Goal: Obtain resource: Download file/media

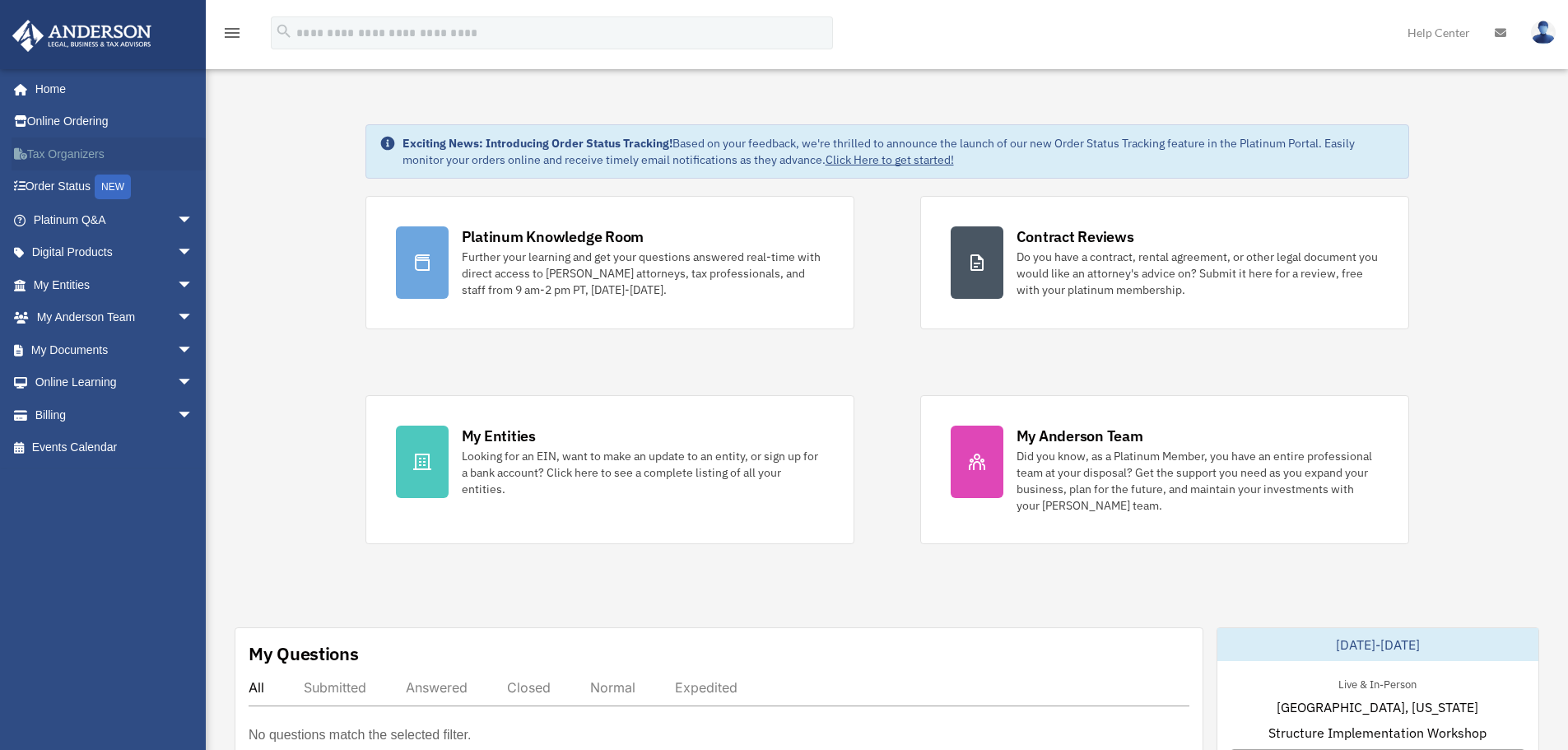
click at [70, 153] on link "Tax Organizers" at bounding box center [115, 153] width 207 height 33
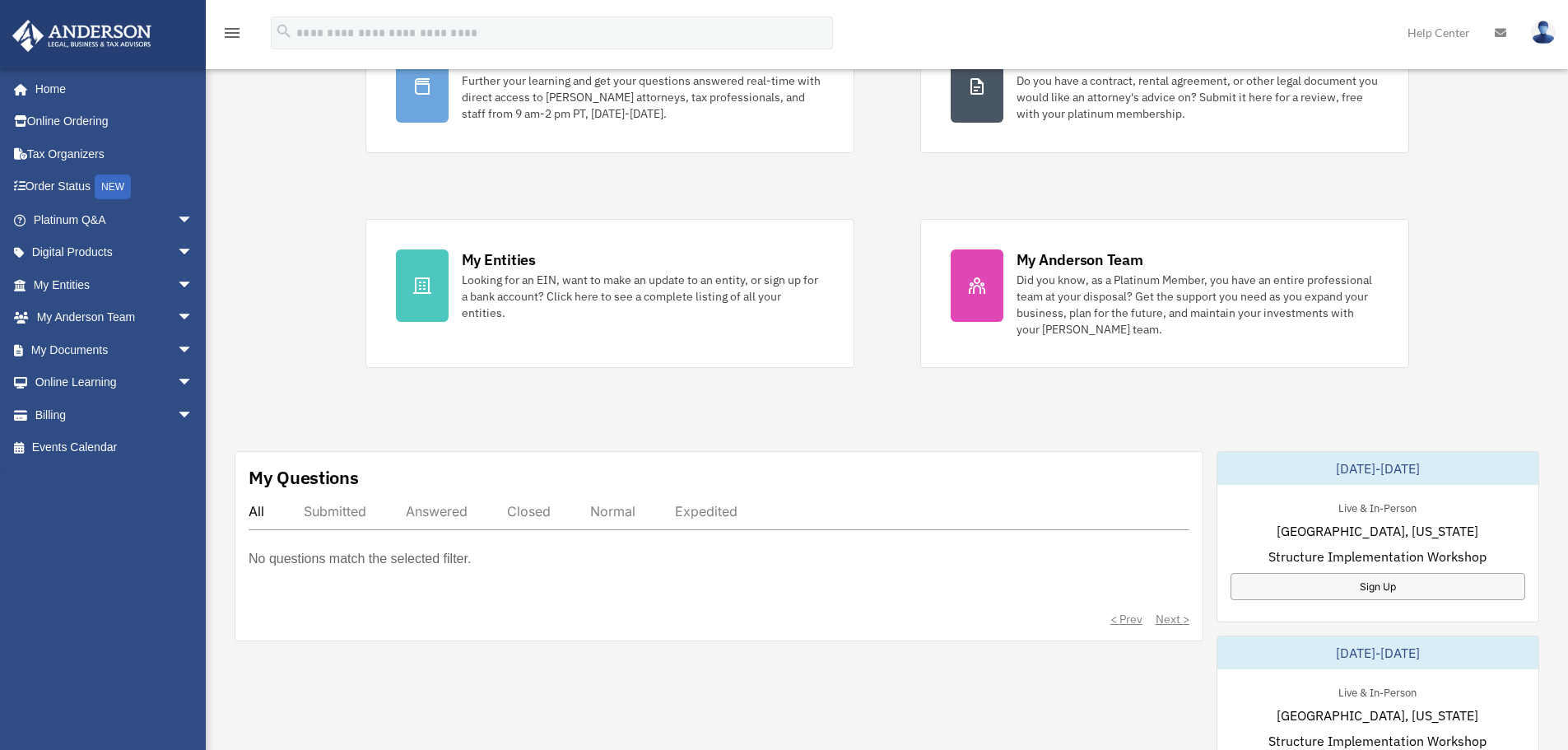
scroll to position [330, 0]
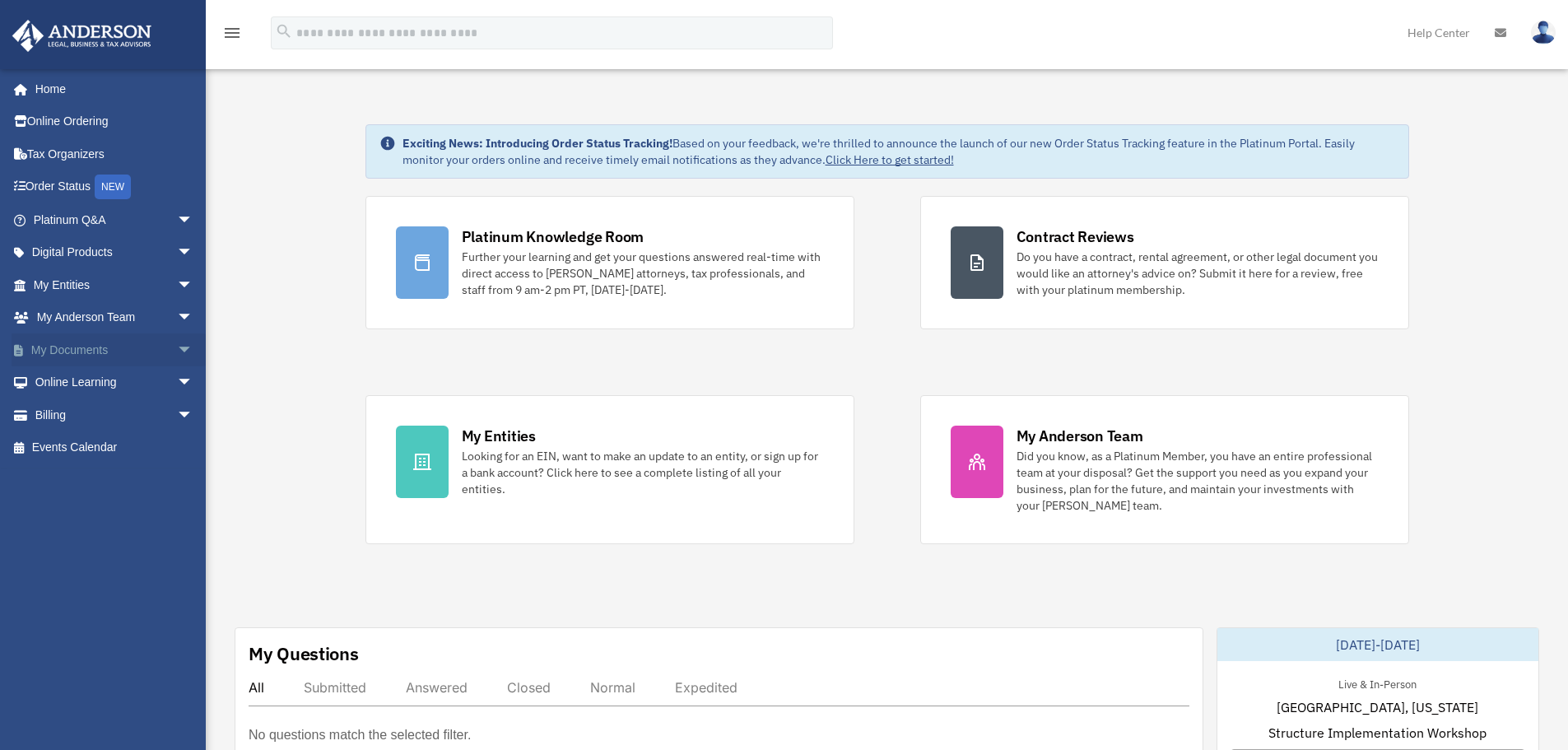
click at [75, 358] on link "My Documents arrow_drop_down" at bounding box center [115, 350] width 207 height 33
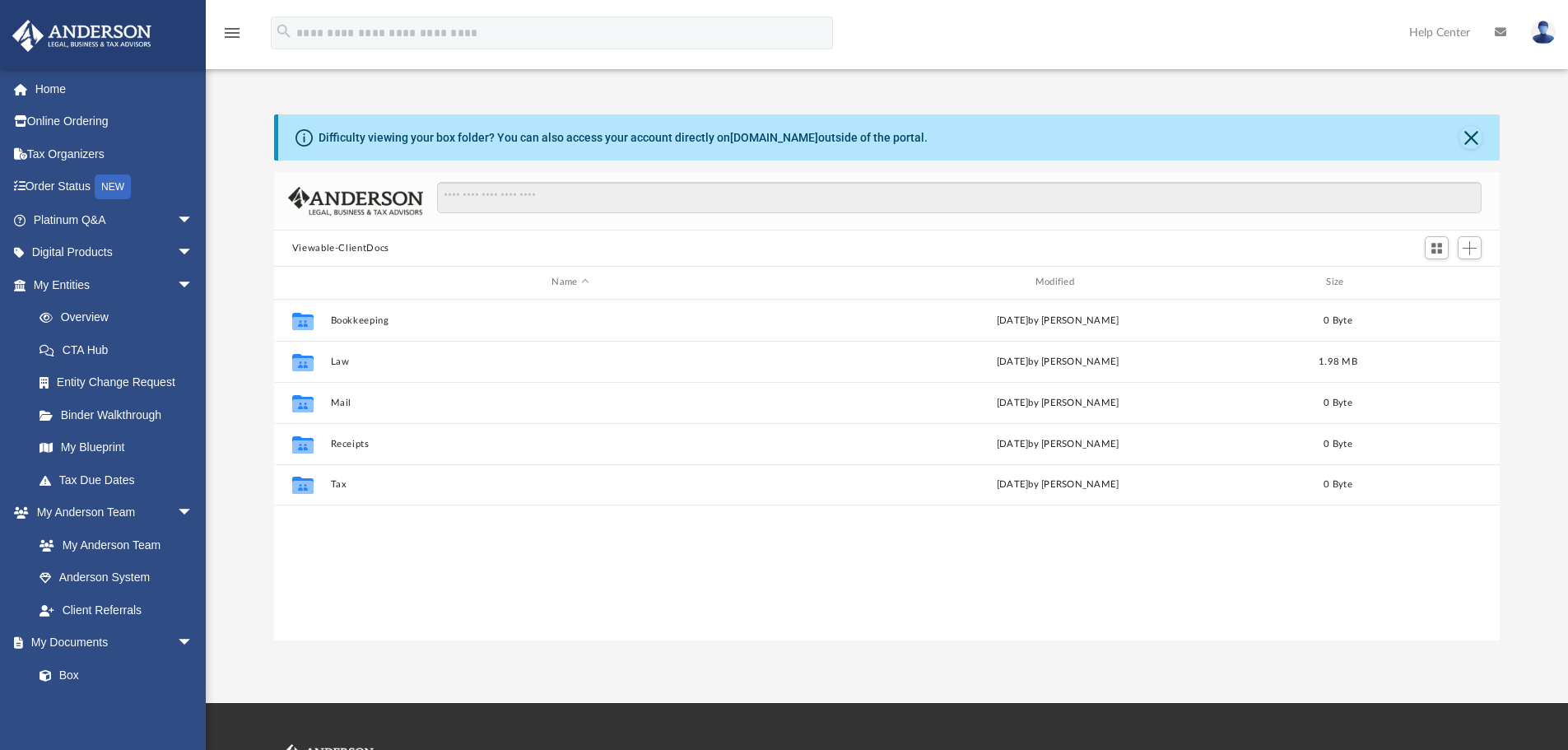
scroll to position [362, 1213]
click at [98, 260] on link "Digital Products arrow_drop_down" at bounding box center [115, 252] width 207 height 33
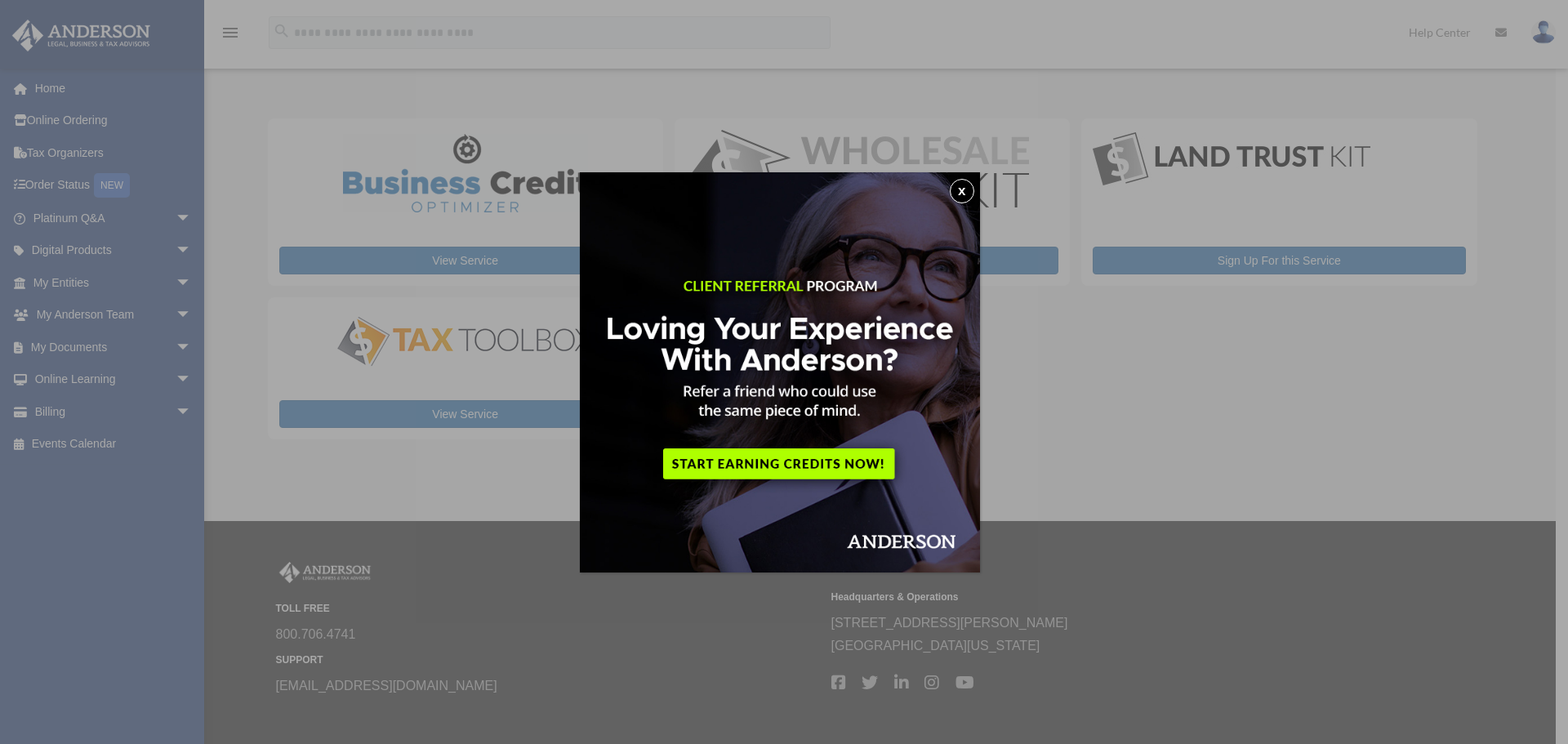
click at [974, 189] on button "x" at bounding box center [962, 191] width 24 height 24
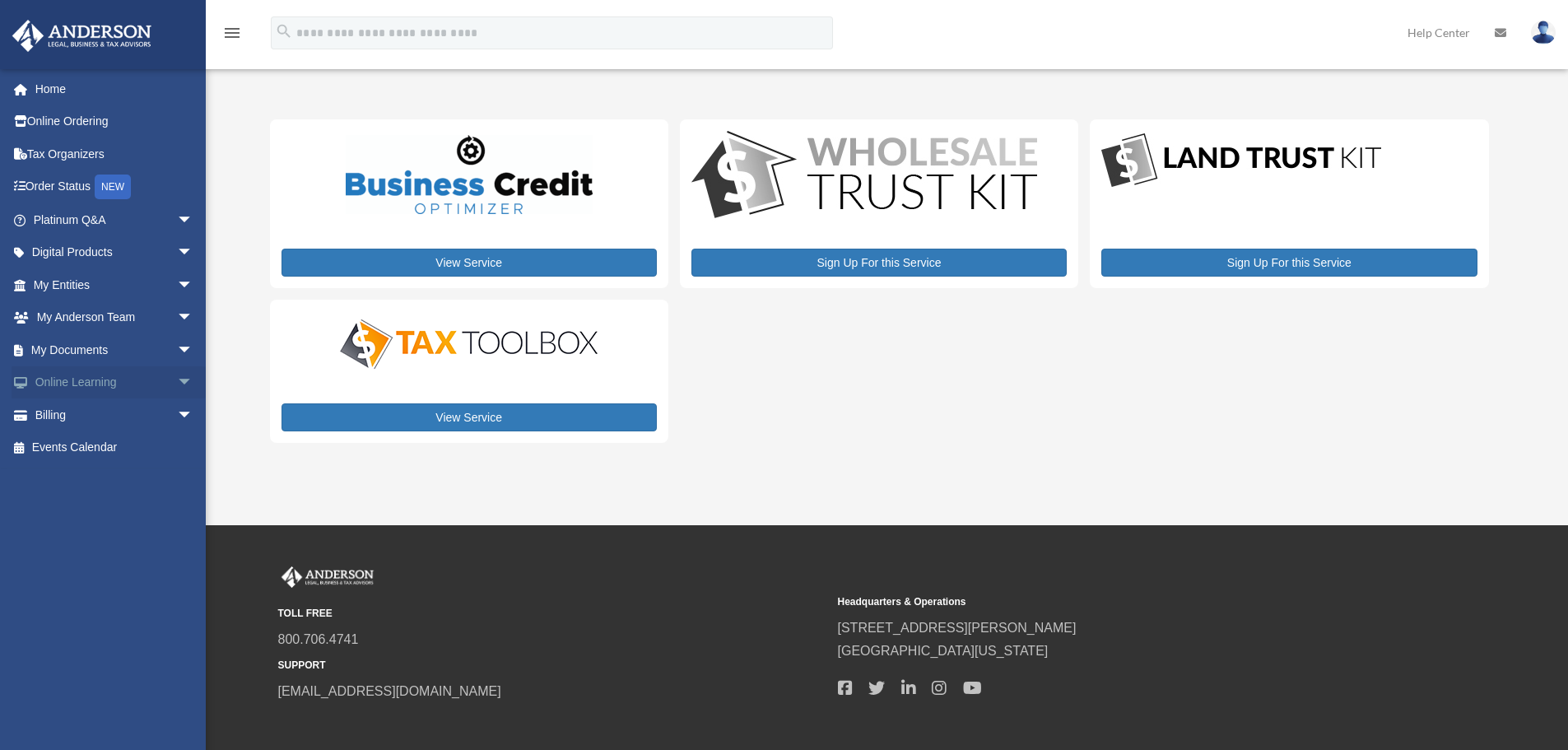
click at [119, 375] on link "Online Learning arrow_drop_down" at bounding box center [115, 383] width 207 height 33
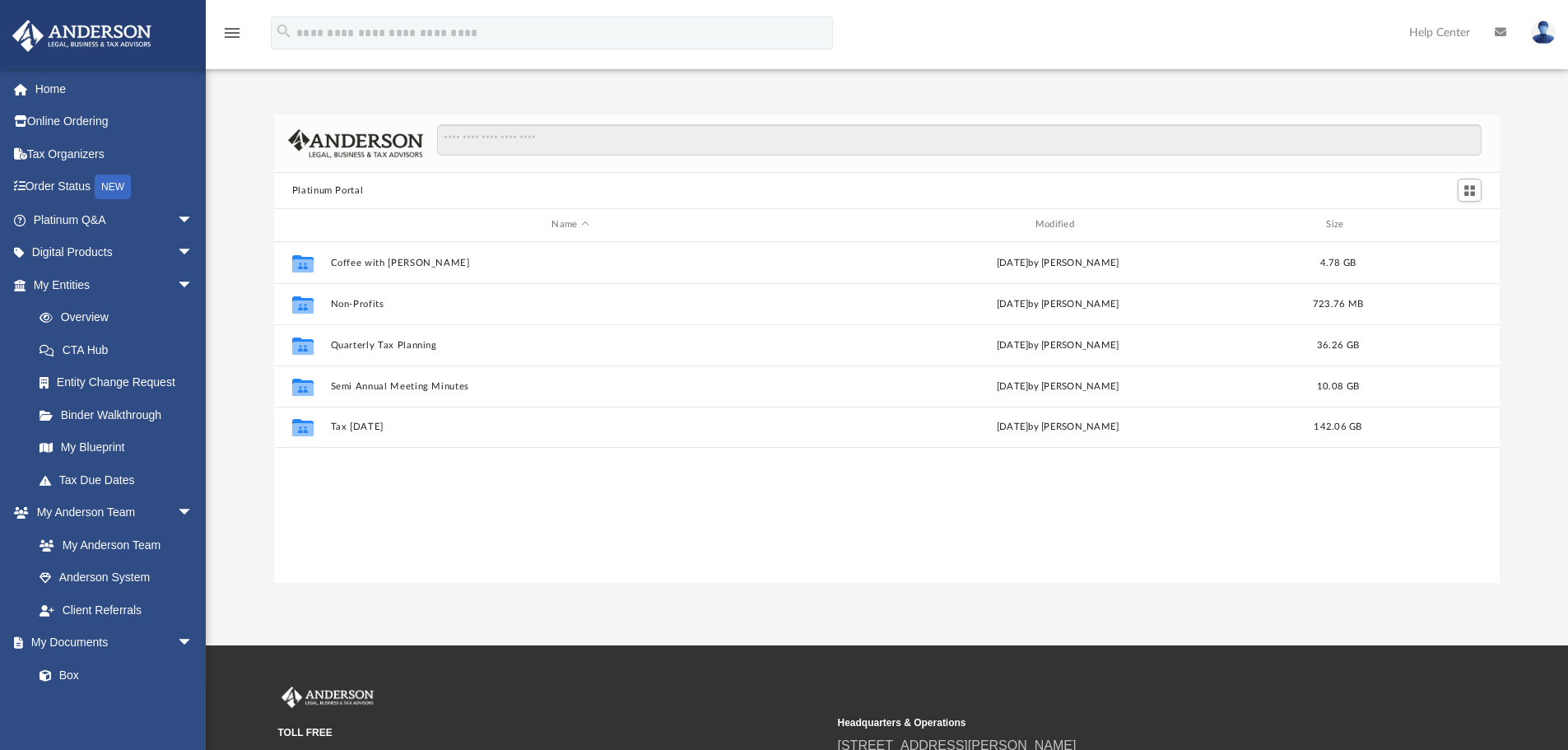
scroll to position [362, 1213]
click at [93, 258] on link "Digital Products arrow_drop_down" at bounding box center [115, 252] width 207 height 33
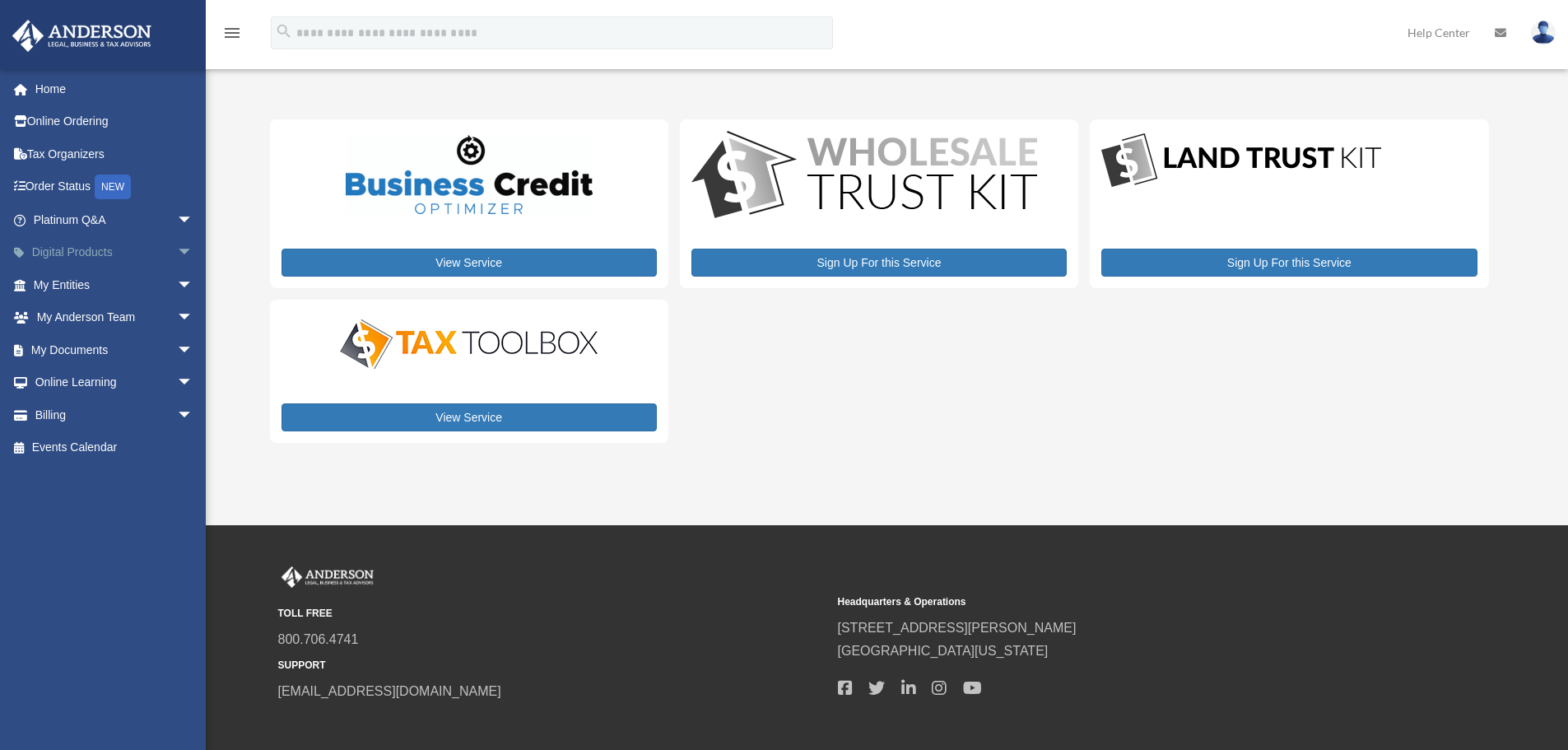
click at [79, 252] on link "Digital Products arrow_drop_down" at bounding box center [115, 252] width 207 height 33
click at [76, 279] on link "My Entities arrow_drop_down" at bounding box center [115, 285] width 207 height 33
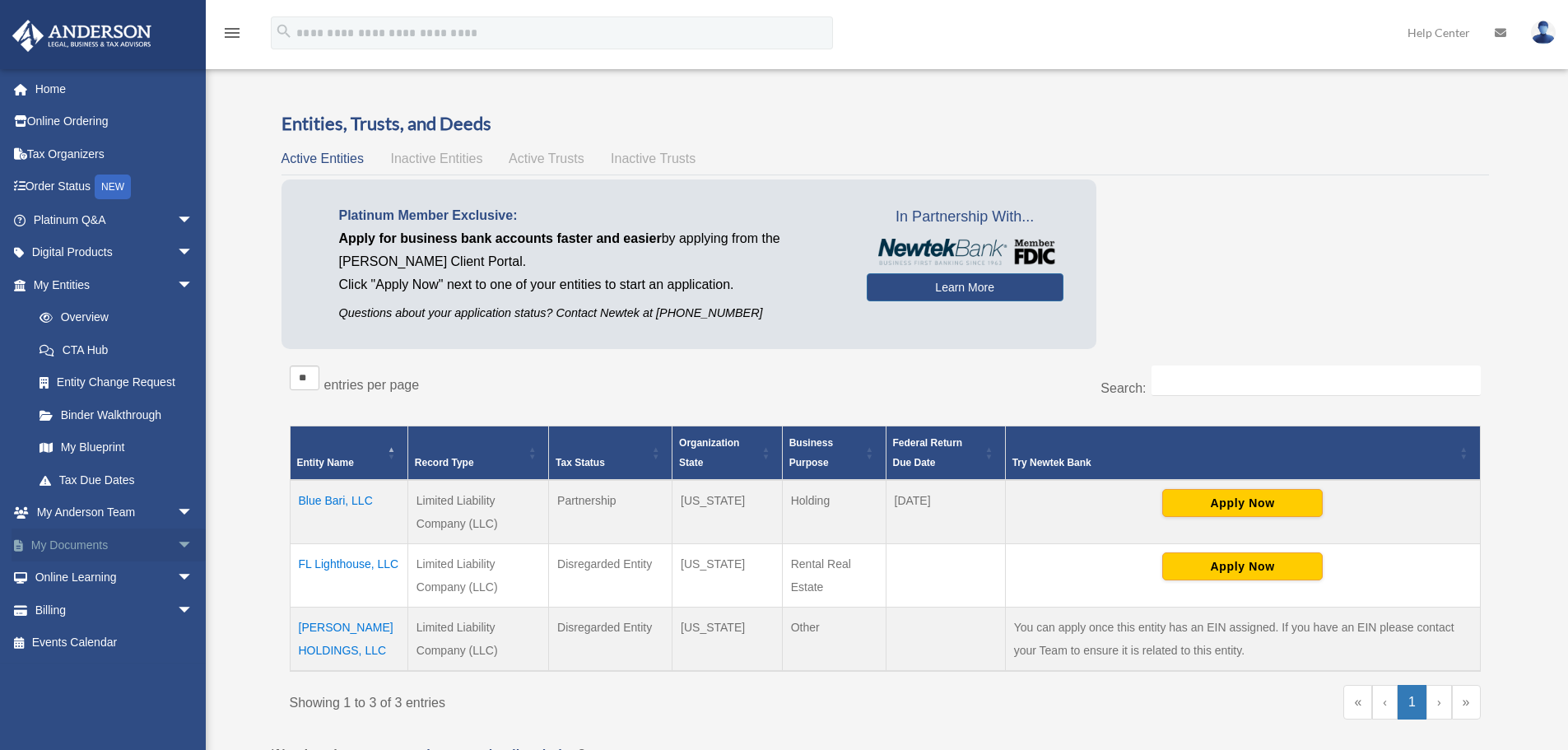
click at [177, 545] on span "arrow_drop_down" at bounding box center [193, 545] width 33 height 34
click at [53, 569] on link "Box" at bounding box center [120, 577] width 195 height 33
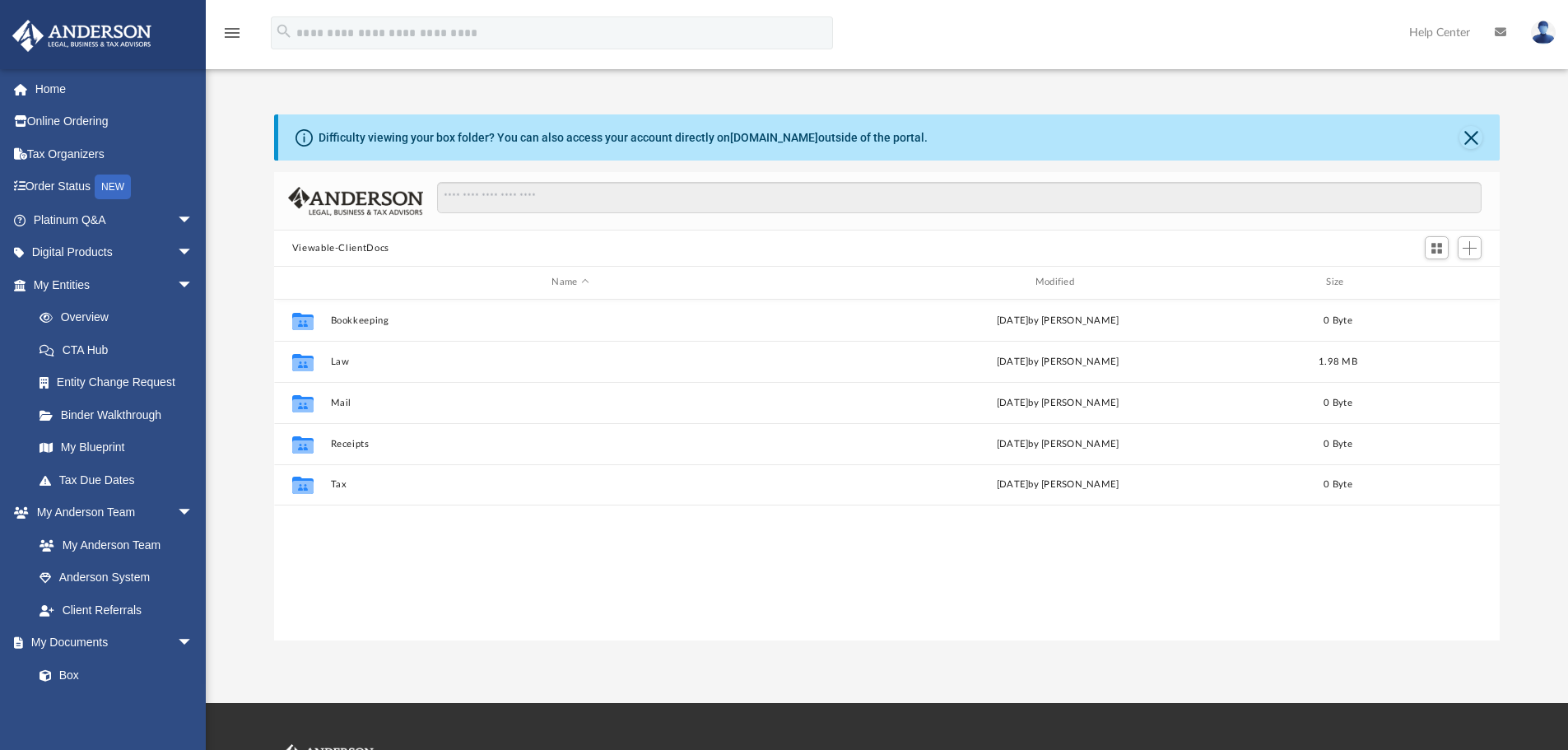
scroll to position [362, 1213]
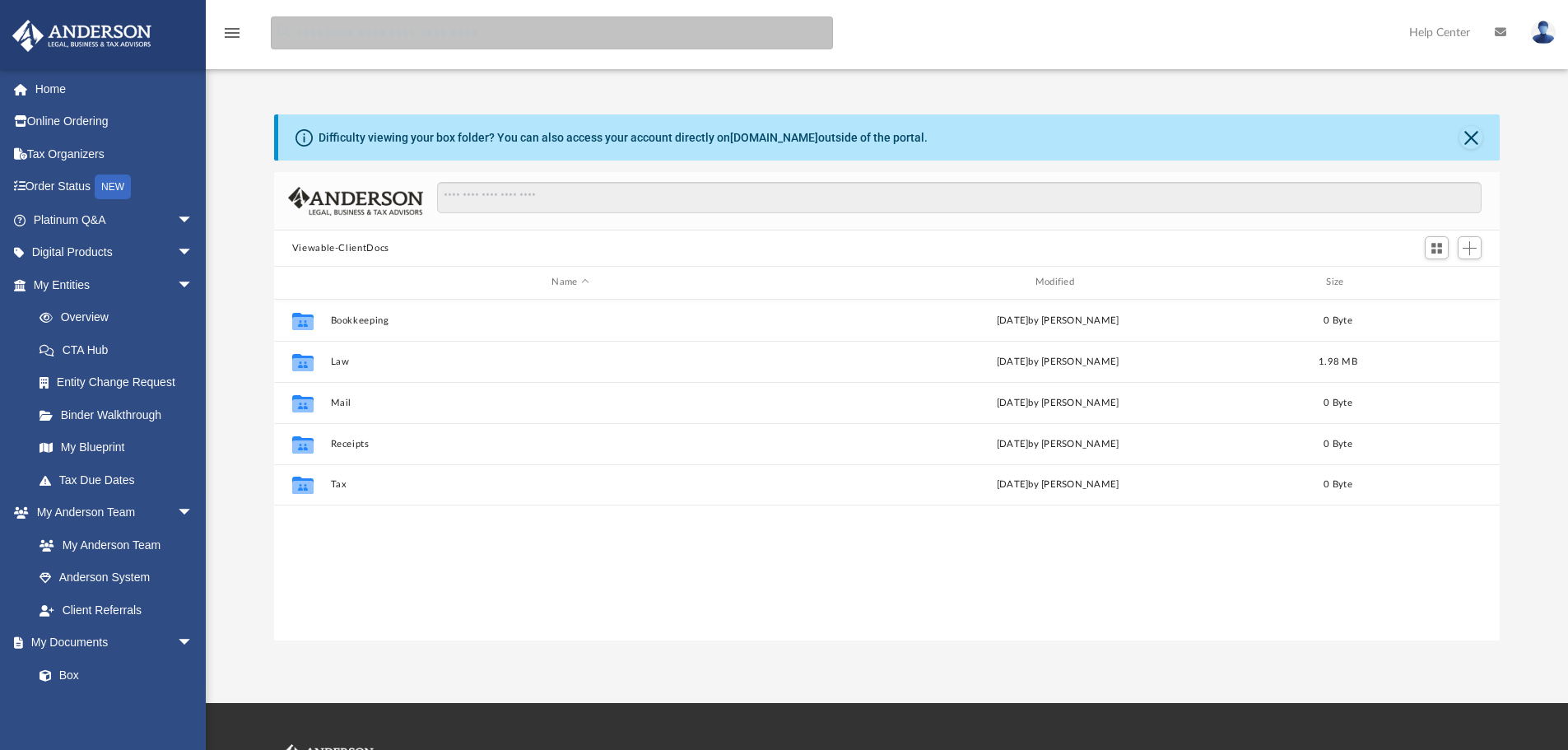
click at [326, 31] on input "search" at bounding box center [551, 33] width 562 height 33
type input "*****"
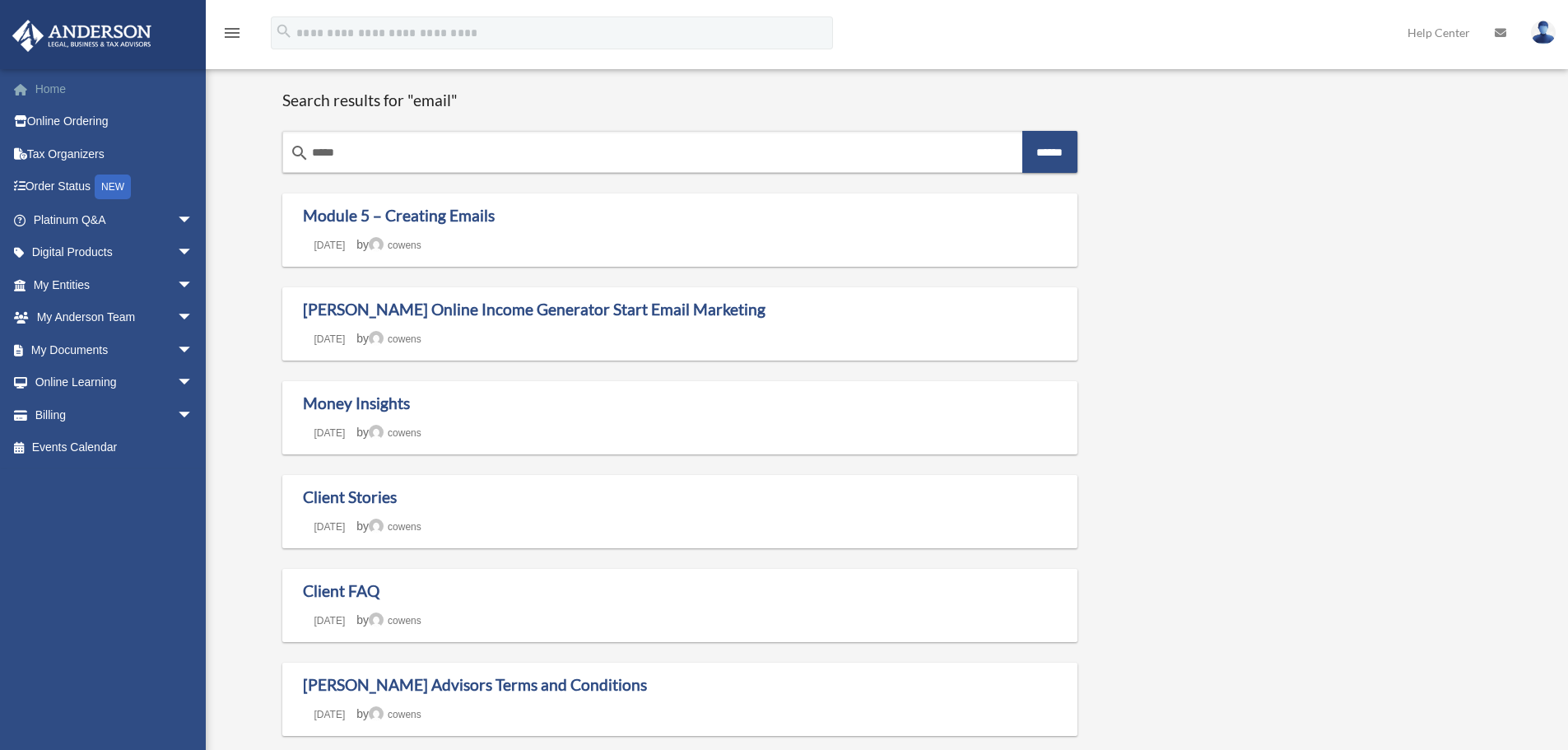
click at [62, 84] on link "Home" at bounding box center [115, 89] width 207 height 33
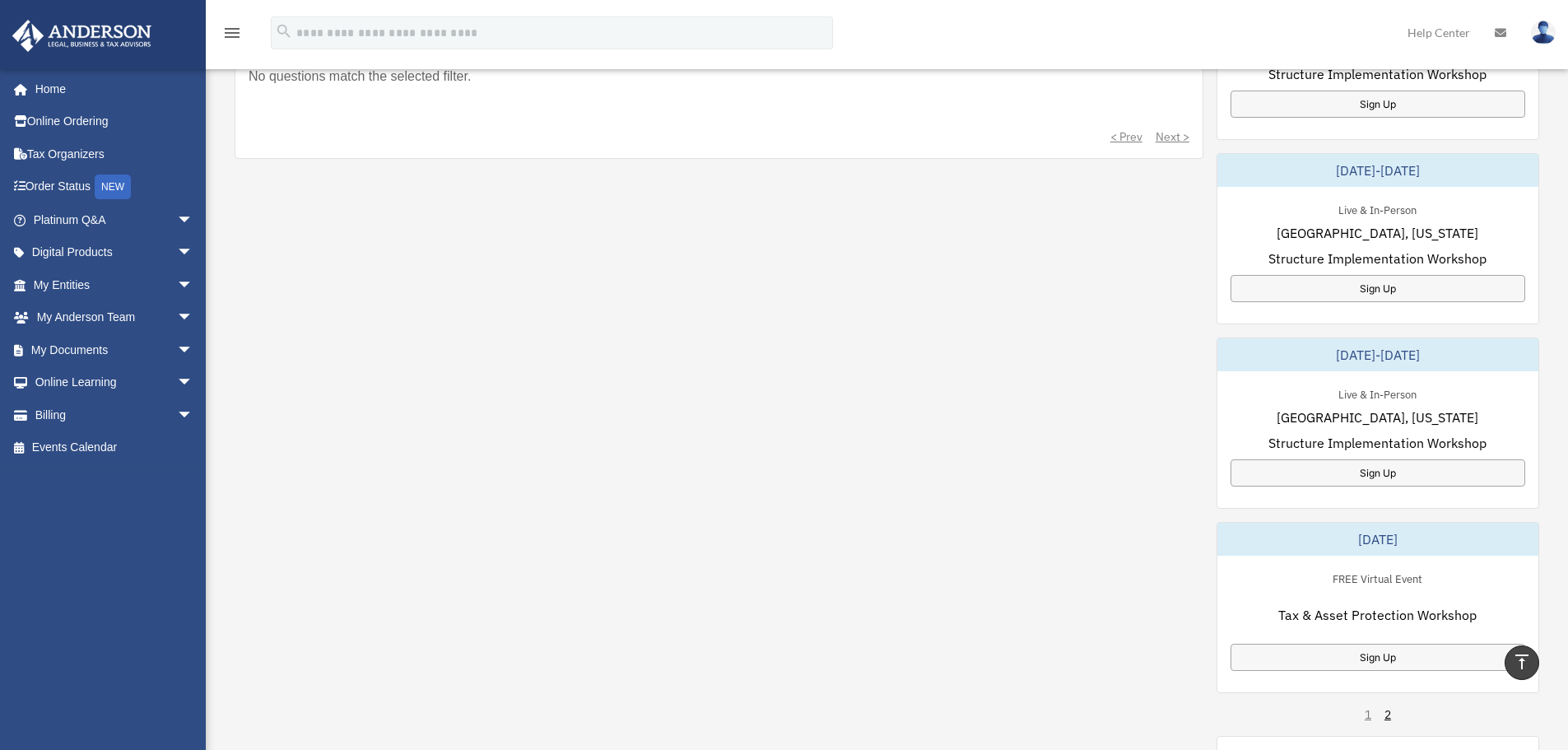
scroll to position [164, 0]
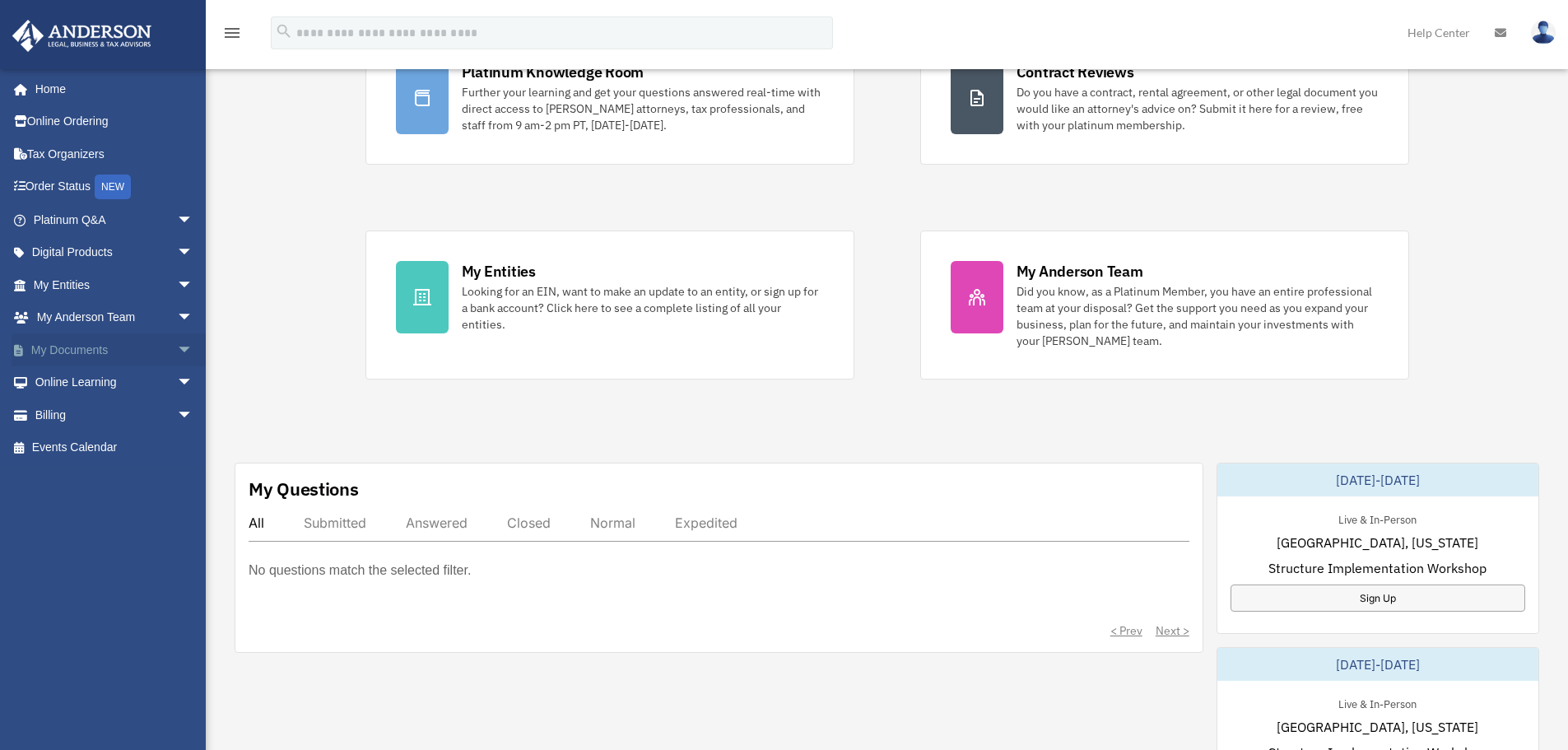
click at [89, 349] on link "My Documents arrow_drop_down" at bounding box center [115, 350] width 207 height 33
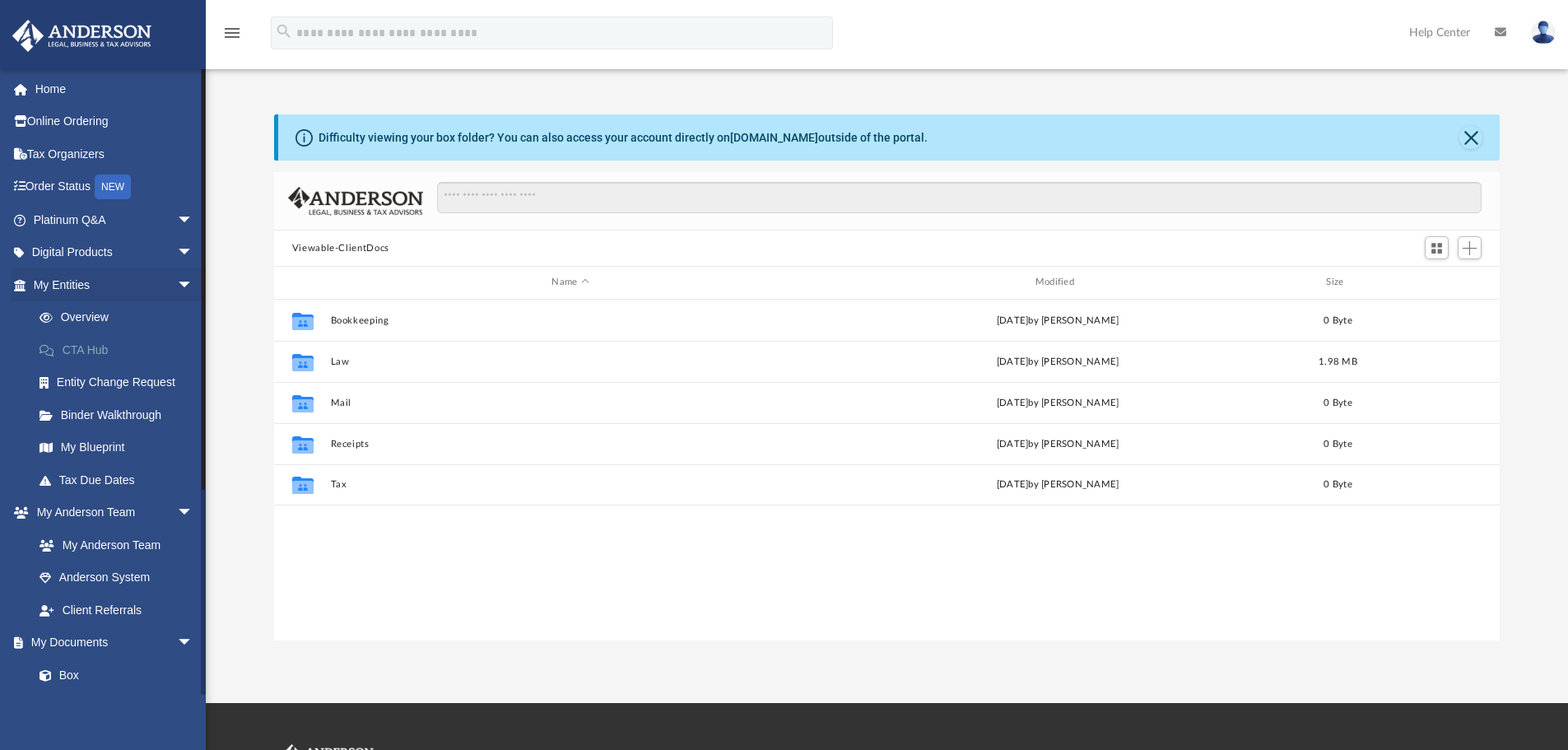
scroll to position [362, 1213]
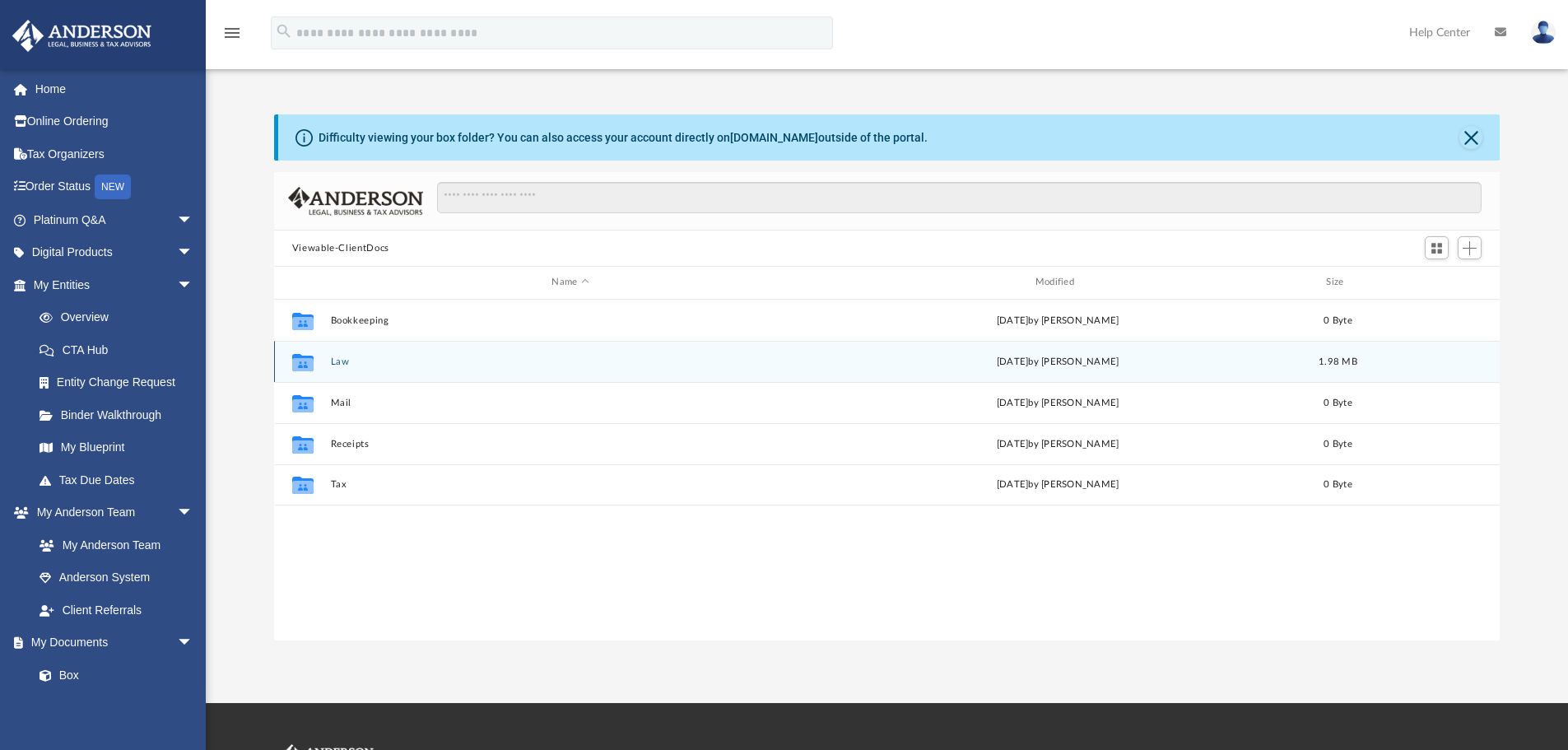
click at [314, 363] on icon "Collaborated Folder" at bounding box center [302, 361] width 26 height 26
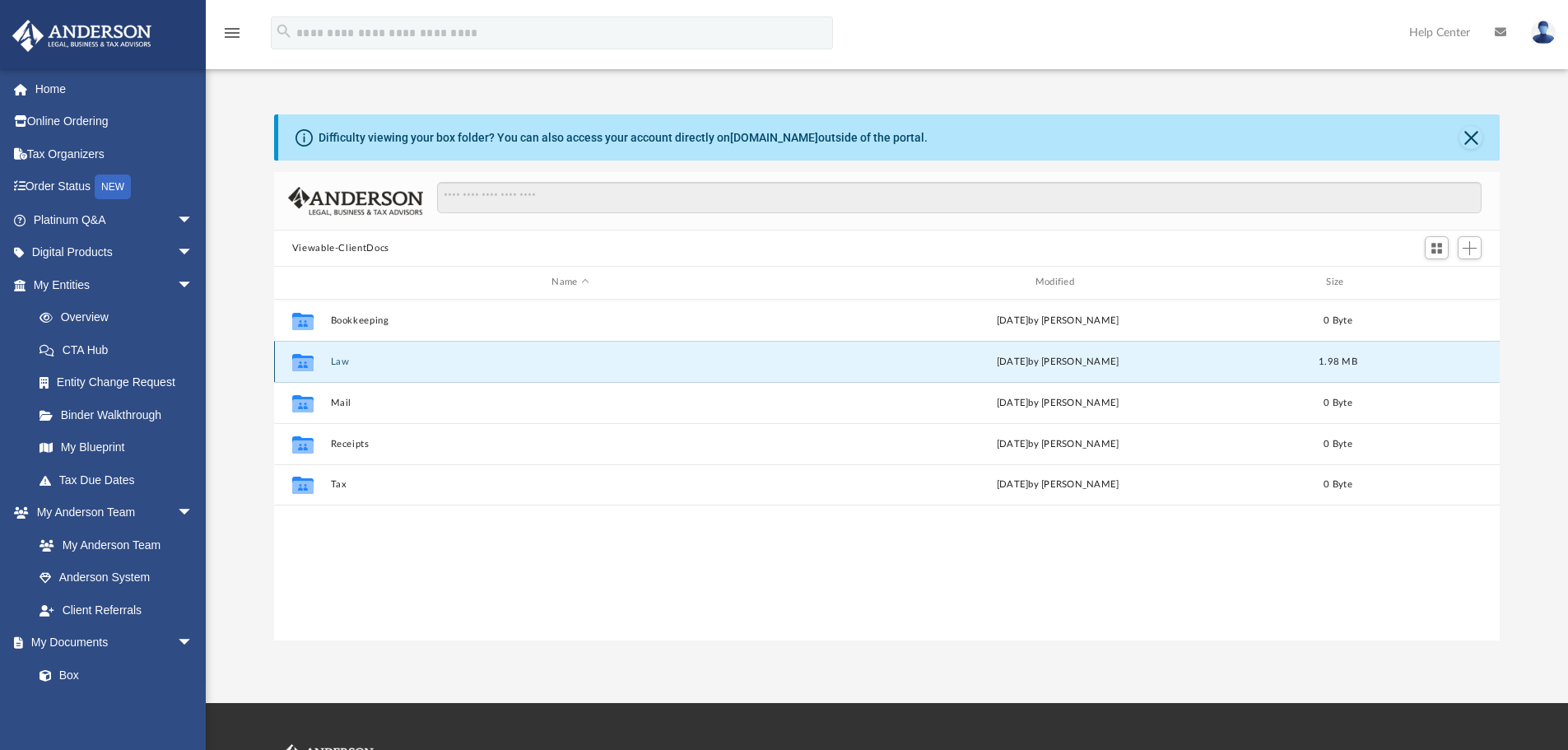
click at [309, 363] on icon "grid" at bounding box center [303, 364] width 22 height 14
click at [399, 359] on button "Law" at bounding box center [570, 362] width 480 height 11
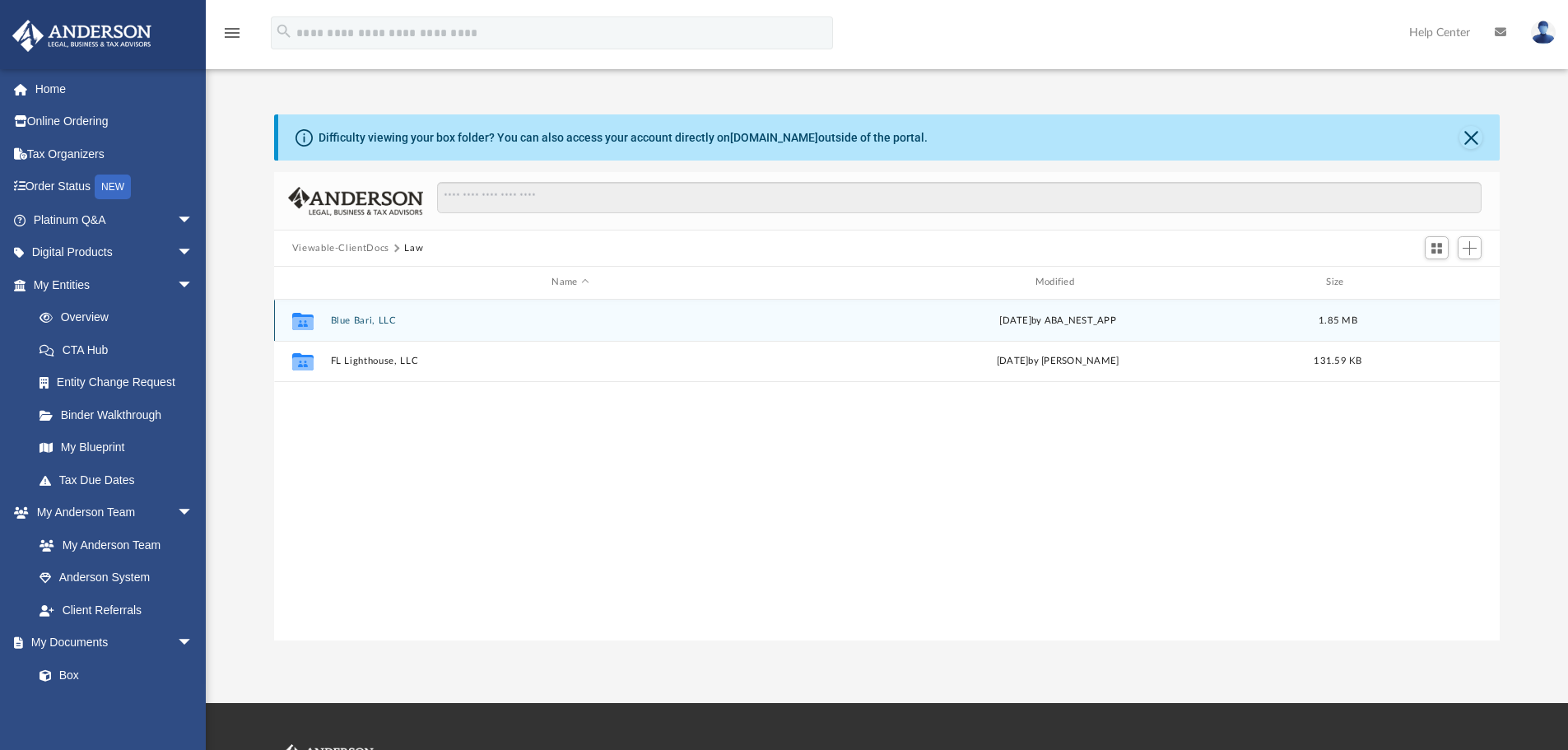
click at [387, 315] on button "Blue Bari, LLC" at bounding box center [570, 321] width 480 height 11
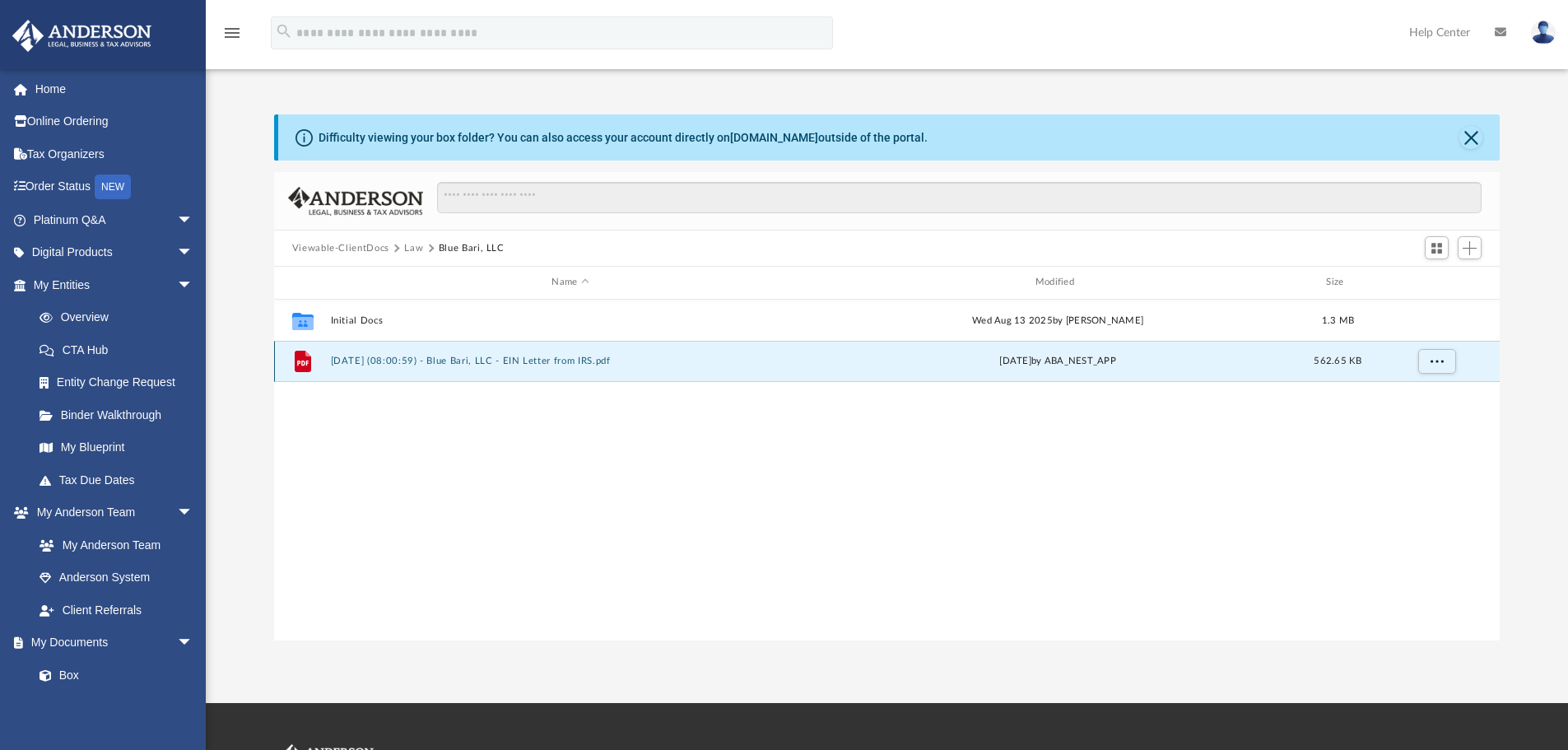
click at [416, 367] on button "2025.08.25 (08:00:59) - Blue Bari, LLC - EIN Letter from IRS.pdf" at bounding box center [570, 361] width 480 height 11
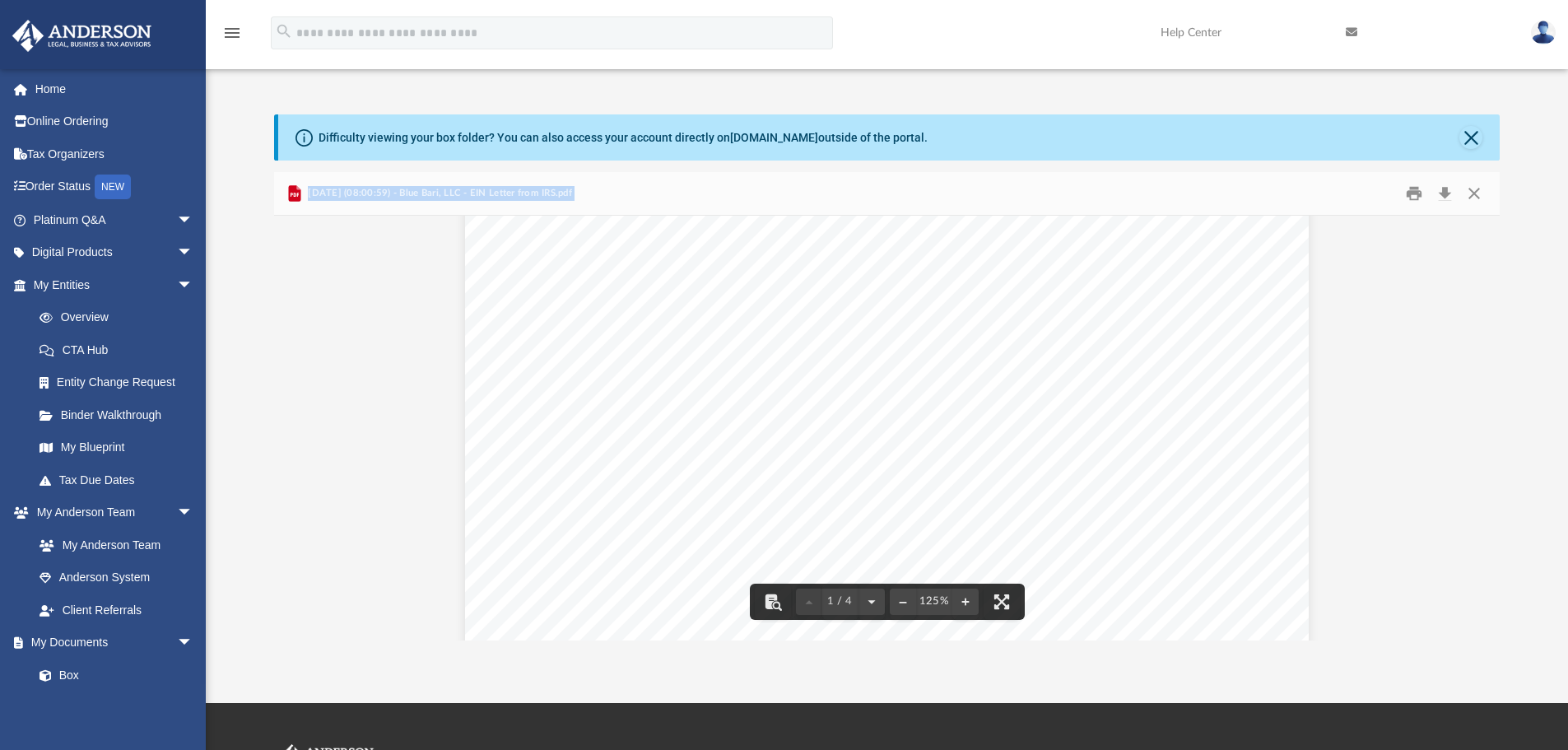
scroll to position [0, 0]
click at [1439, 192] on button "Download" at bounding box center [1444, 194] width 30 height 25
drag, startPoint x: 1473, startPoint y: 190, endPoint x: 1408, endPoint y: 240, distance: 82.0
click at [1473, 190] on button "Close" at bounding box center [1474, 194] width 30 height 25
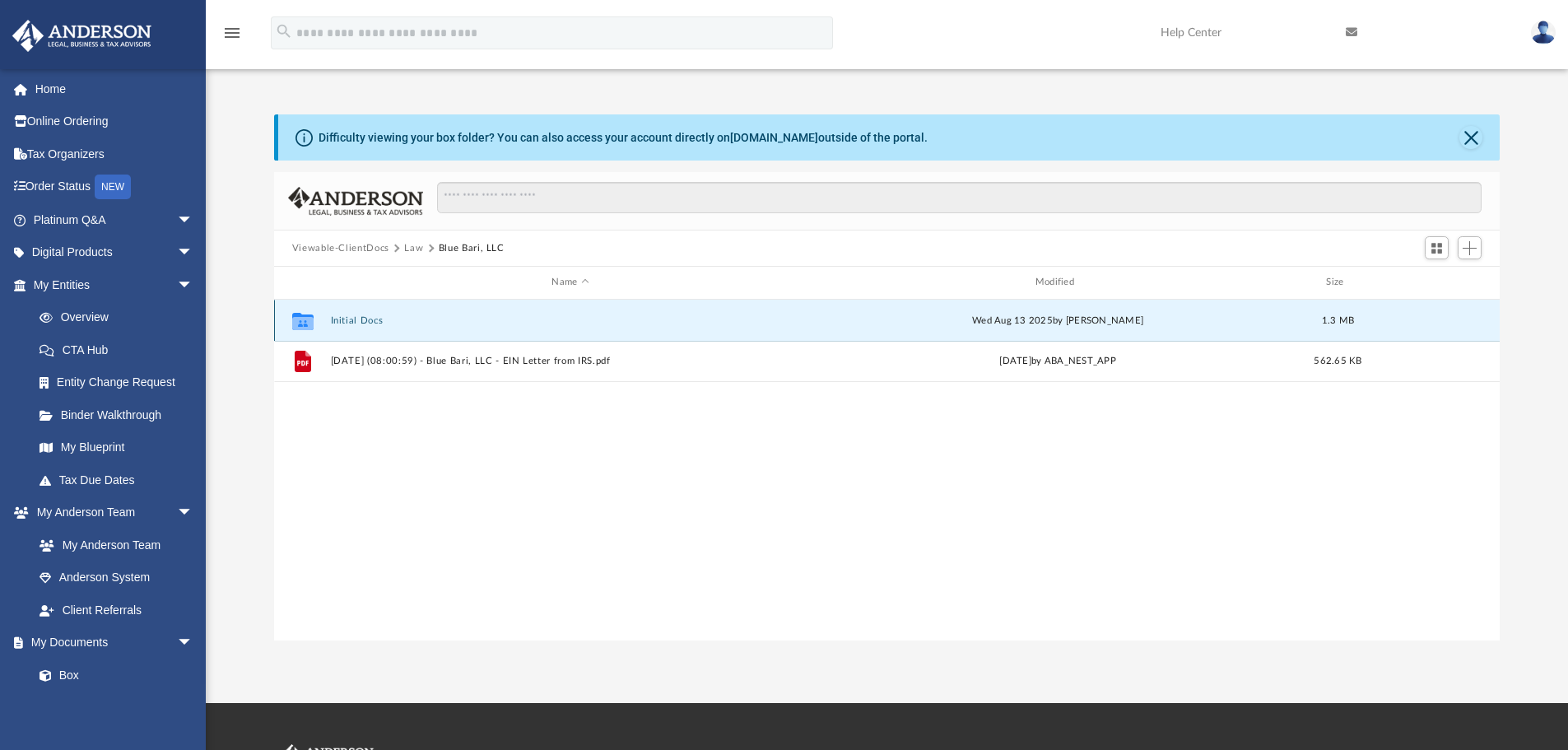
click at [368, 321] on button "Initial Docs" at bounding box center [570, 321] width 480 height 11
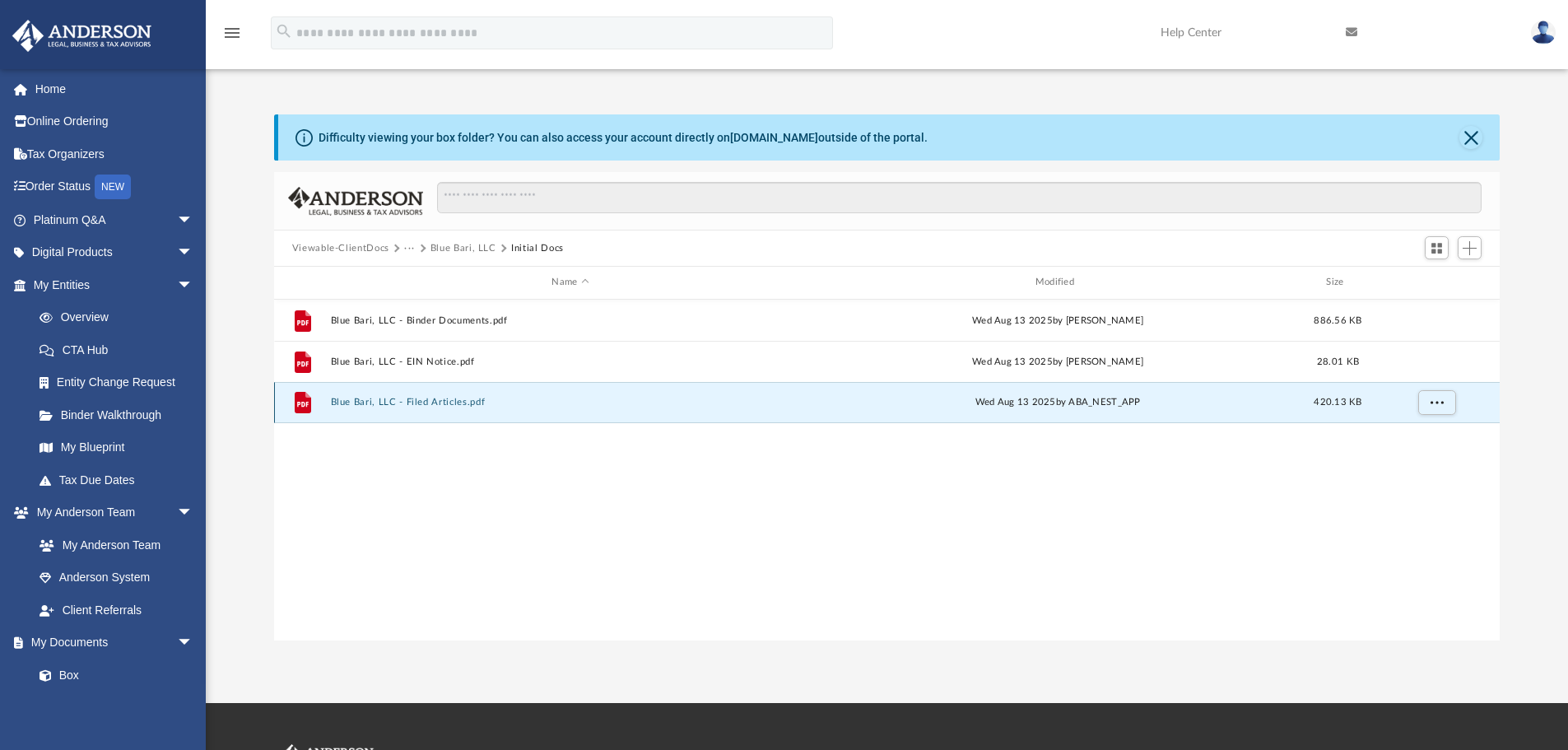
click at [423, 398] on button "Blue Bari, LLC - Filed Articles.pdf" at bounding box center [570, 402] width 480 height 11
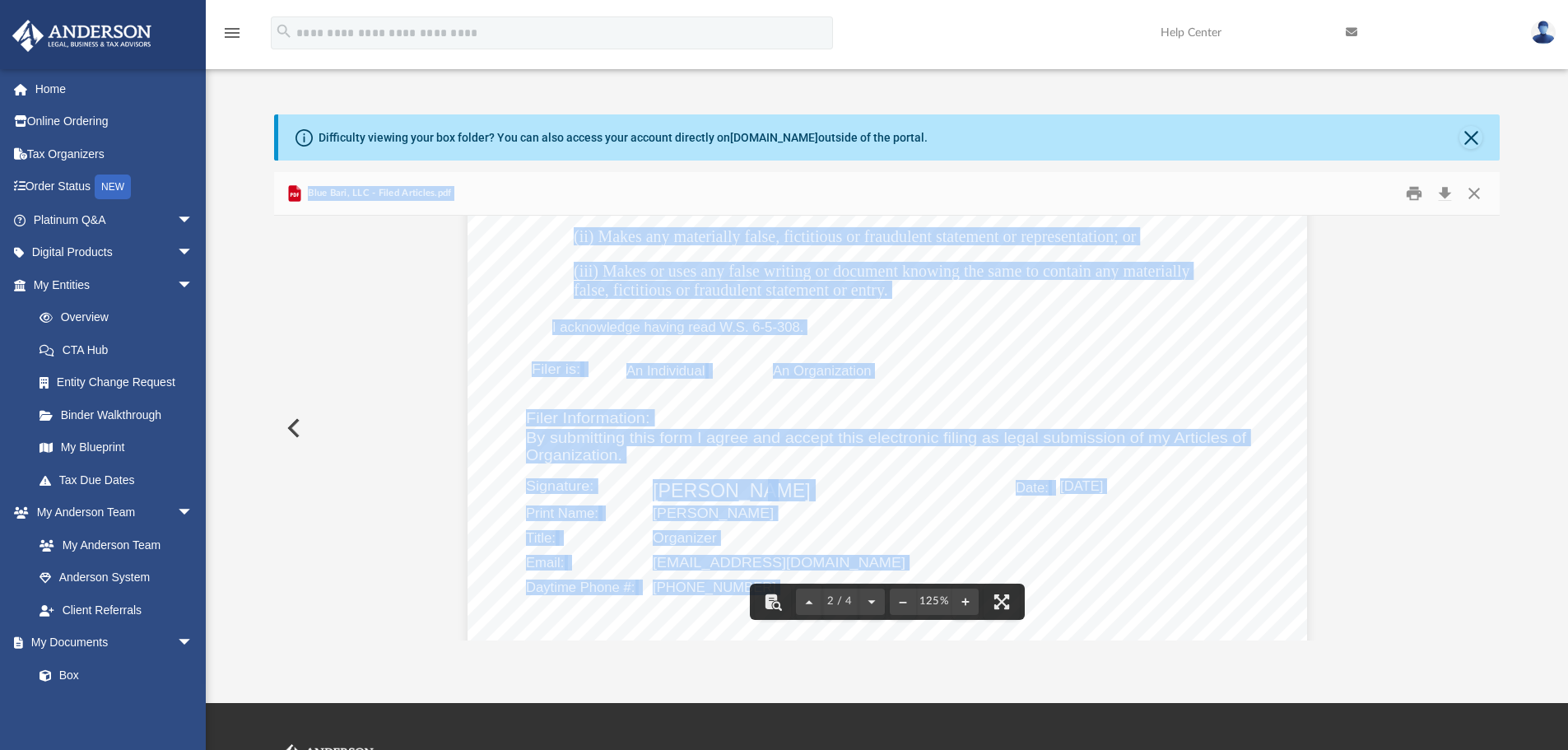
scroll to position [2471, 0]
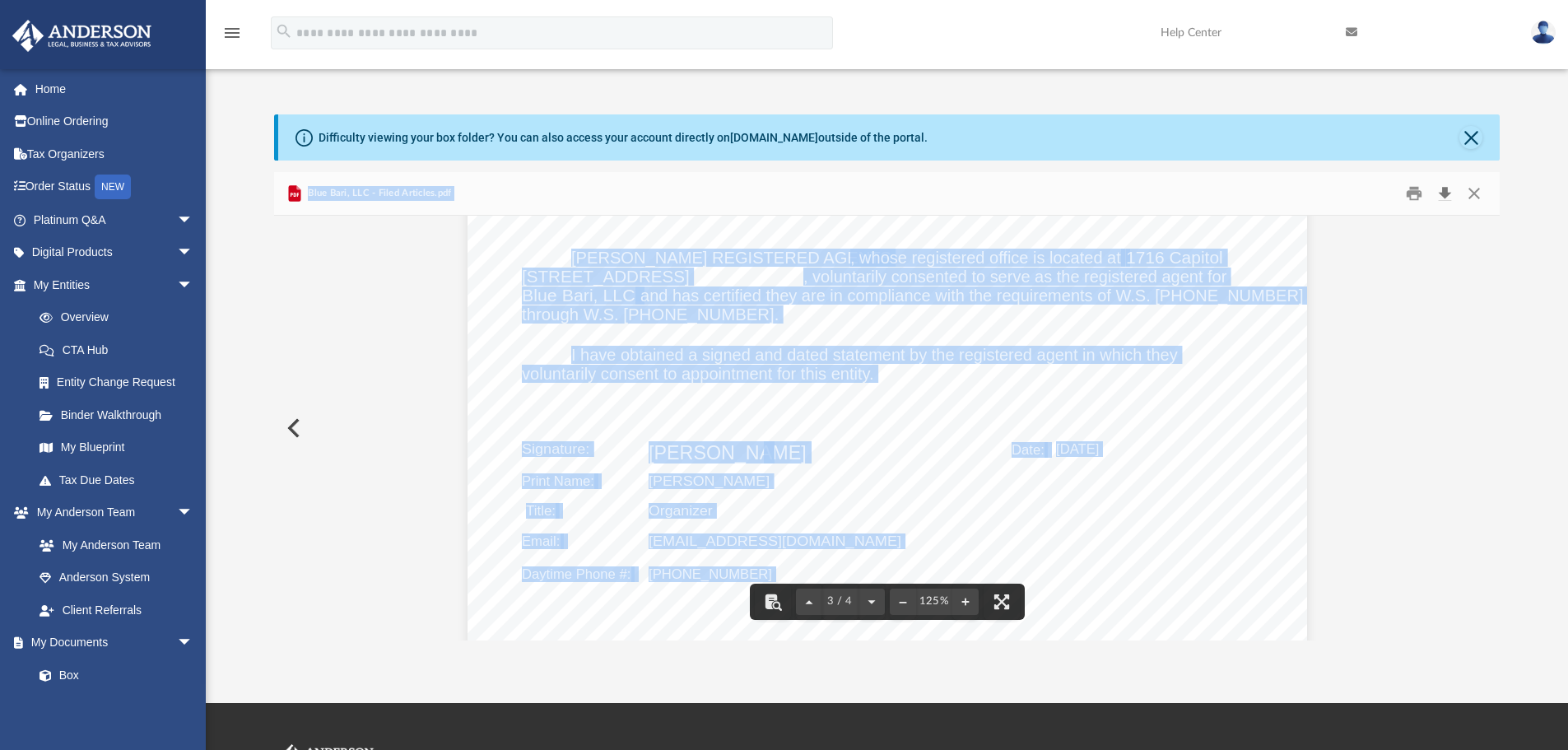
click at [1445, 192] on button "Download" at bounding box center [1444, 194] width 30 height 25
click at [296, 428] on button "Preview" at bounding box center [292, 428] width 36 height 46
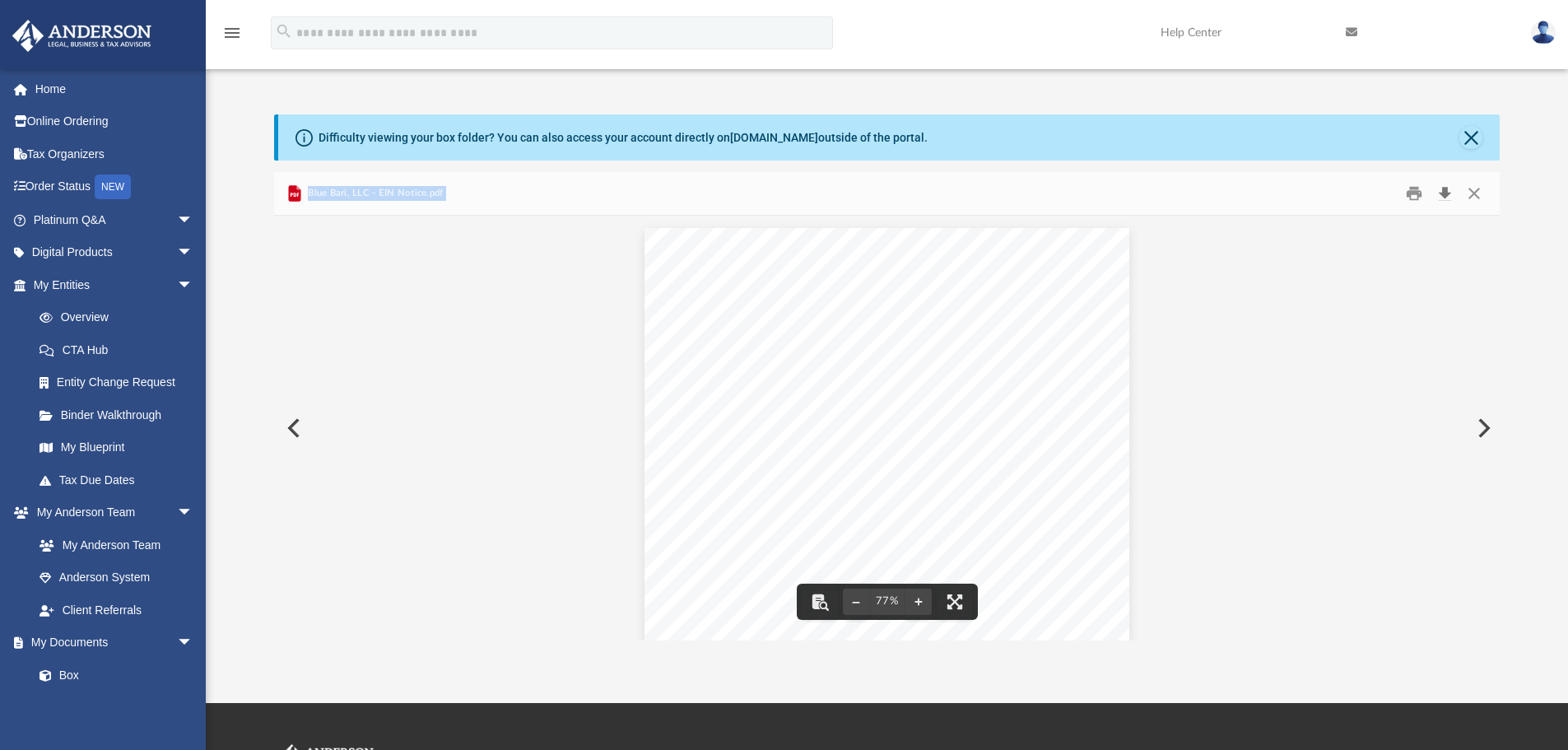
click at [1450, 190] on button "Download" at bounding box center [1444, 194] width 30 height 25
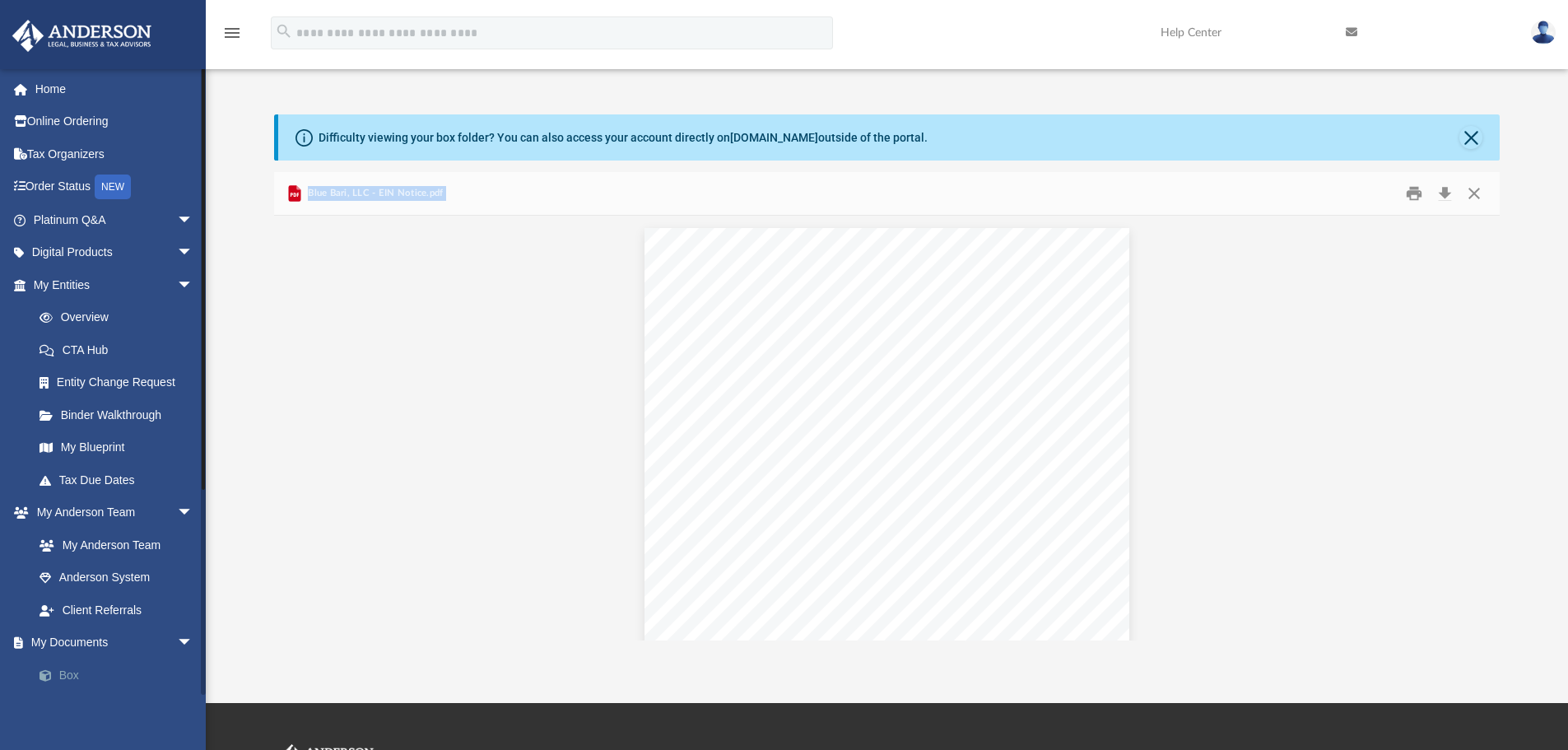
click at [62, 676] on link "Box" at bounding box center [120, 675] width 195 height 33
click at [75, 673] on link "Box" at bounding box center [120, 675] width 195 height 33
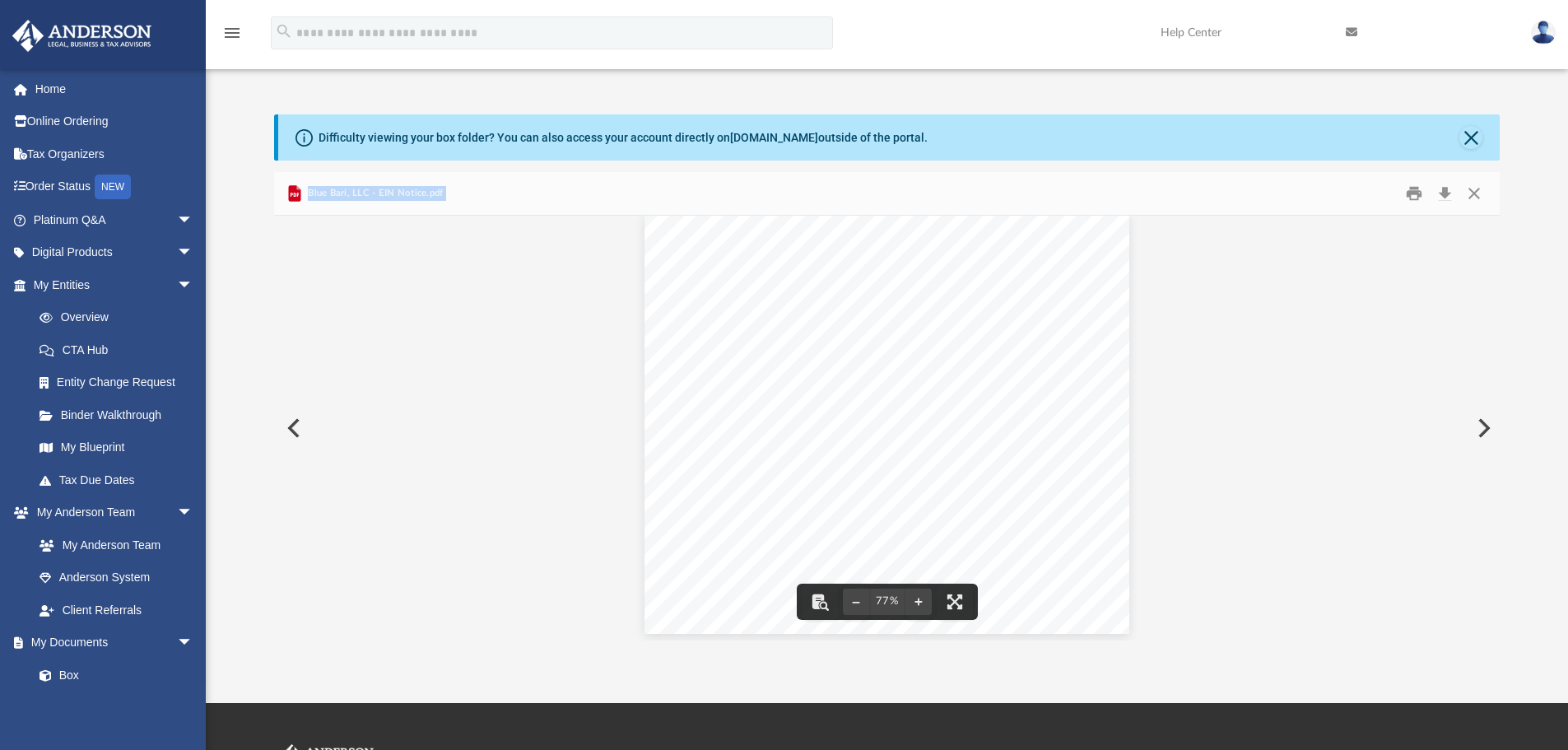
scroll to position [21, 0]
click at [128, 647] on link "My Documents arrow_drop_down" at bounding box center [115, 643] width 207 height 33
click at [179, 636] on span "arrow_drop_down" at bounding box center [193, 643] width 33 height 34
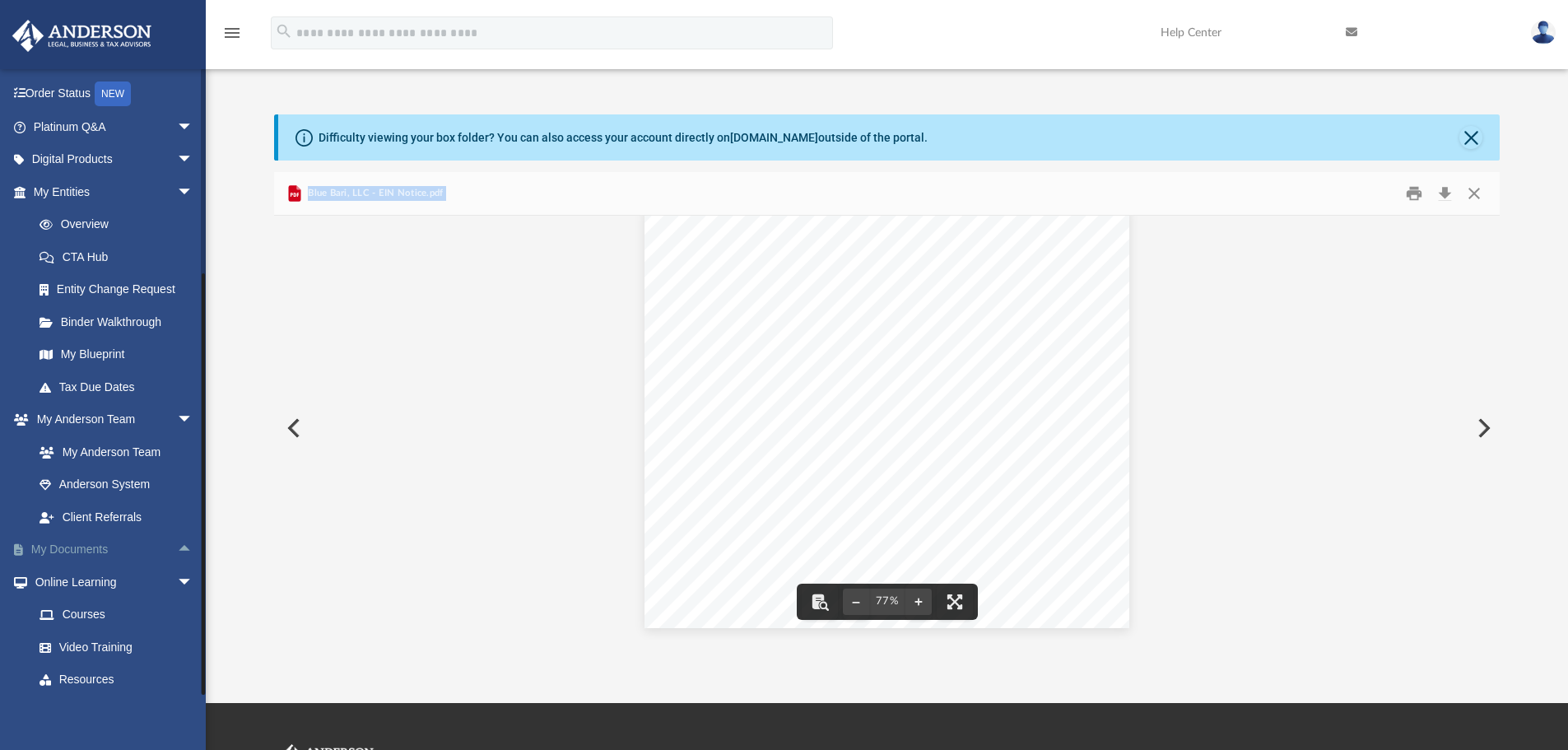
scroll to position [163, 0]
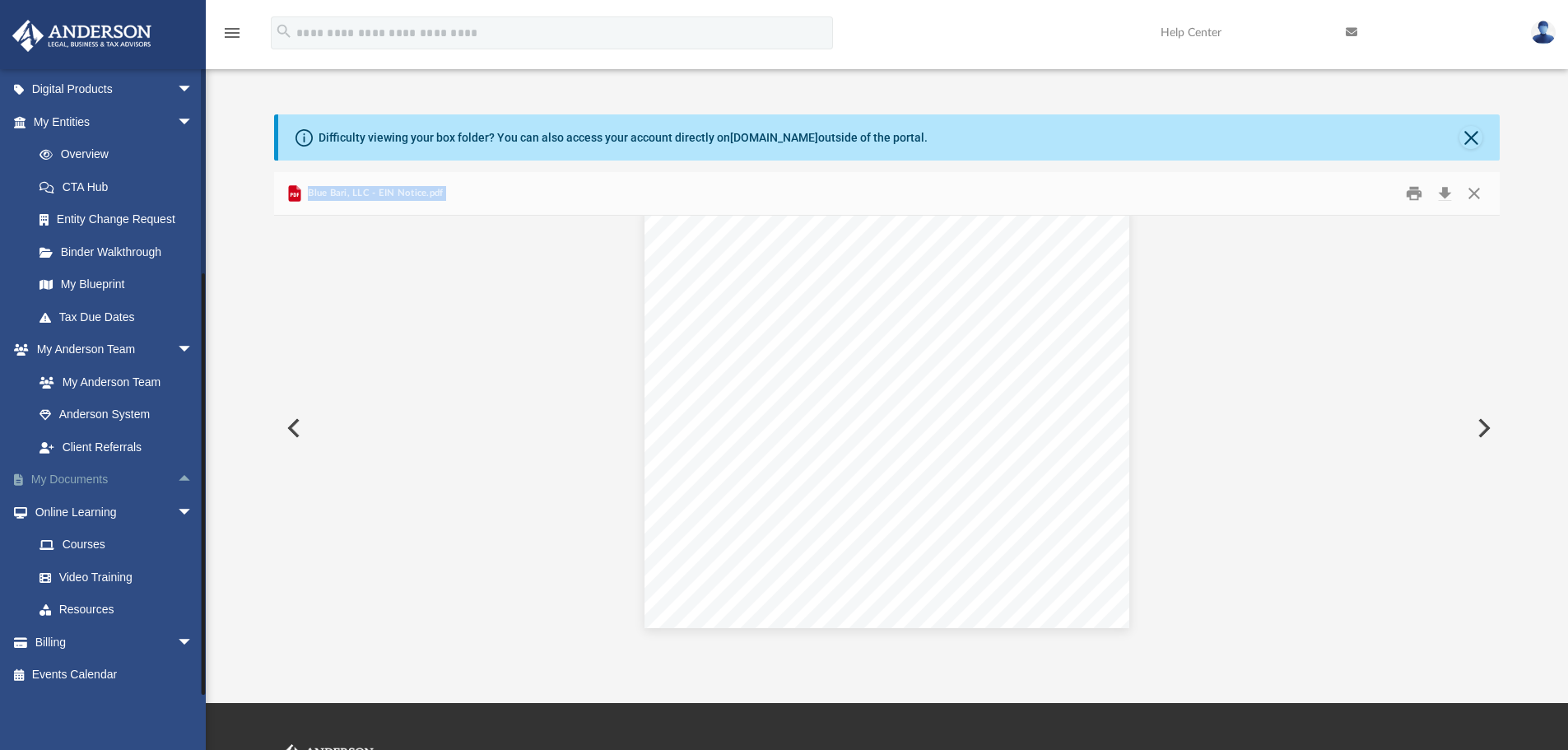
click at [137, 475] on link "My Documents arrow_drop_up" at bounding box center [115, 480] width 207 height 33
click at [95, 486] on link "My Documents arrow_drop_up" at bounding box center [115, 480] width 207 height 33
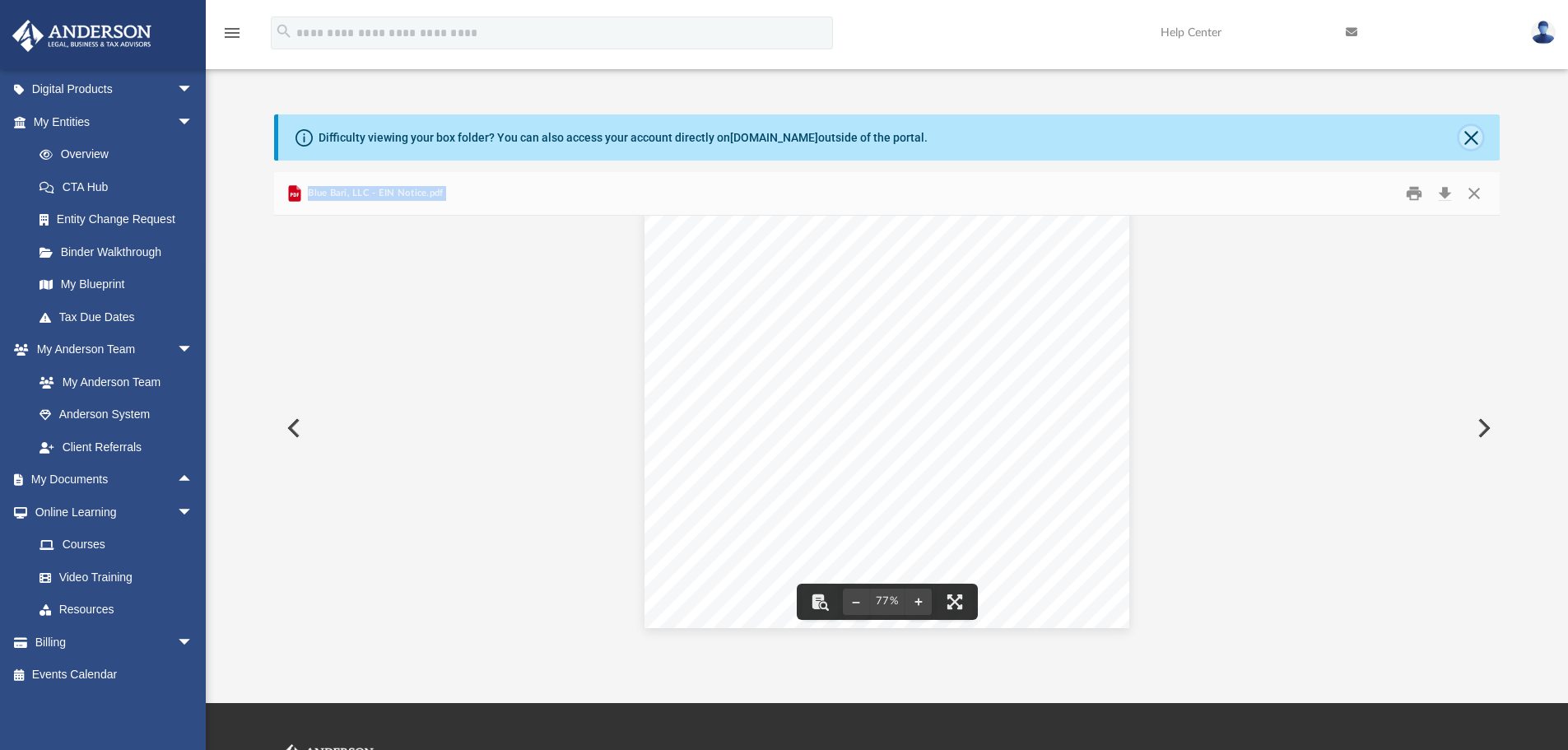
click at [1475, 137] on button "Close" at bounding box center [1470, 137] width 23 height 23
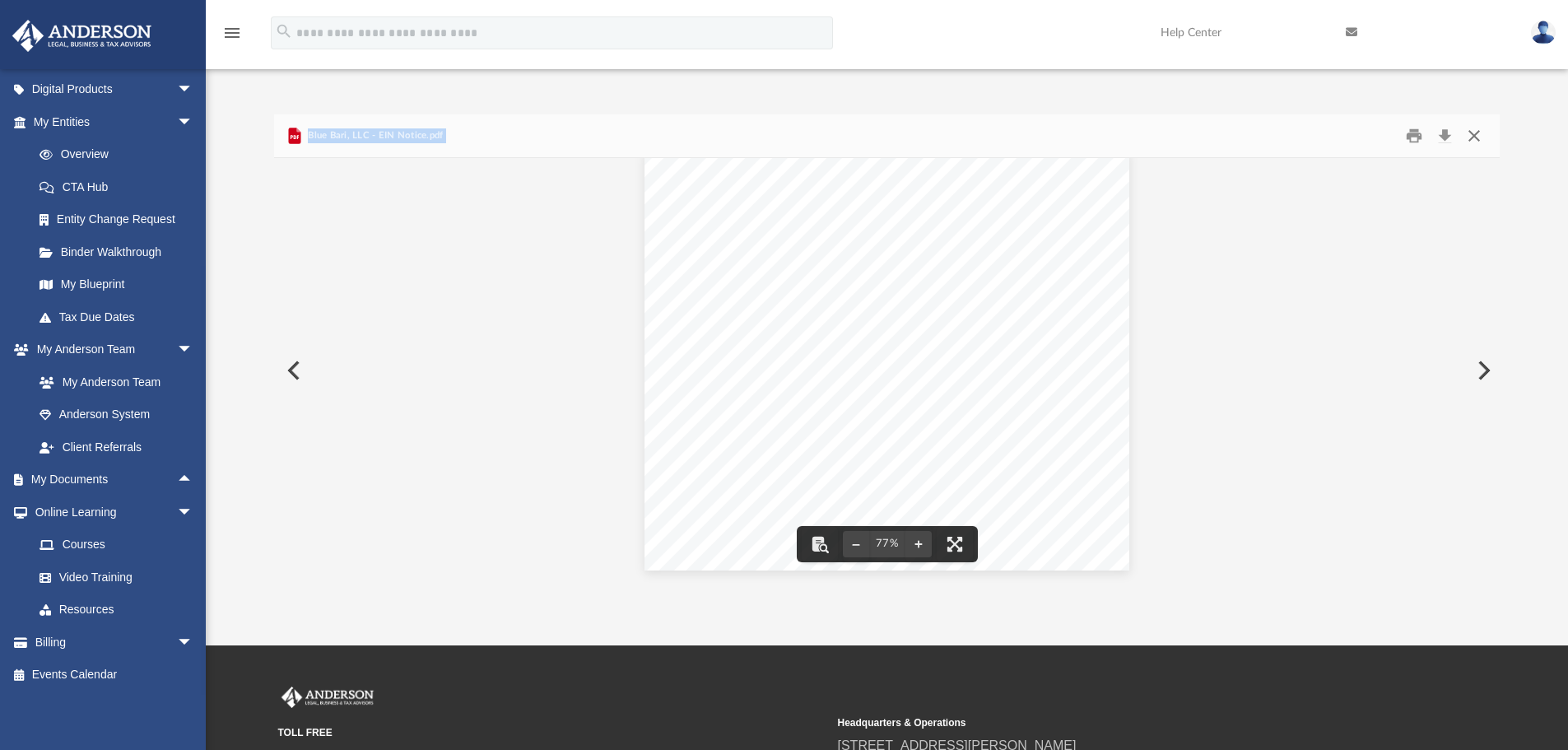
click at [1471, 131] on button "Close" at bounding box center [1474, 136] width 30 height 25
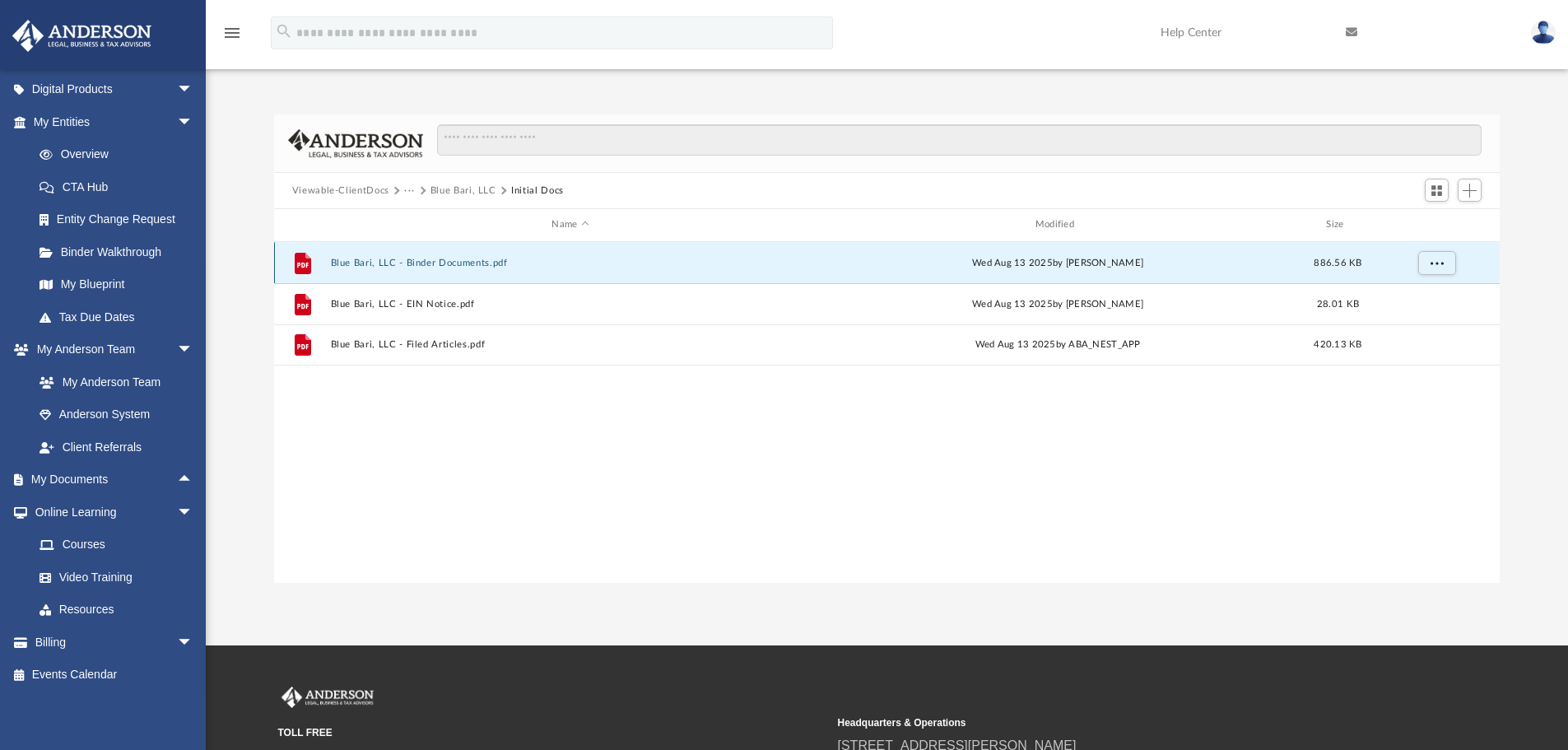
click at [481, 264] on button "Blue Bari, LLC - Binder Documents.pdf" at bounding box center [570, 263] width 480 height 11
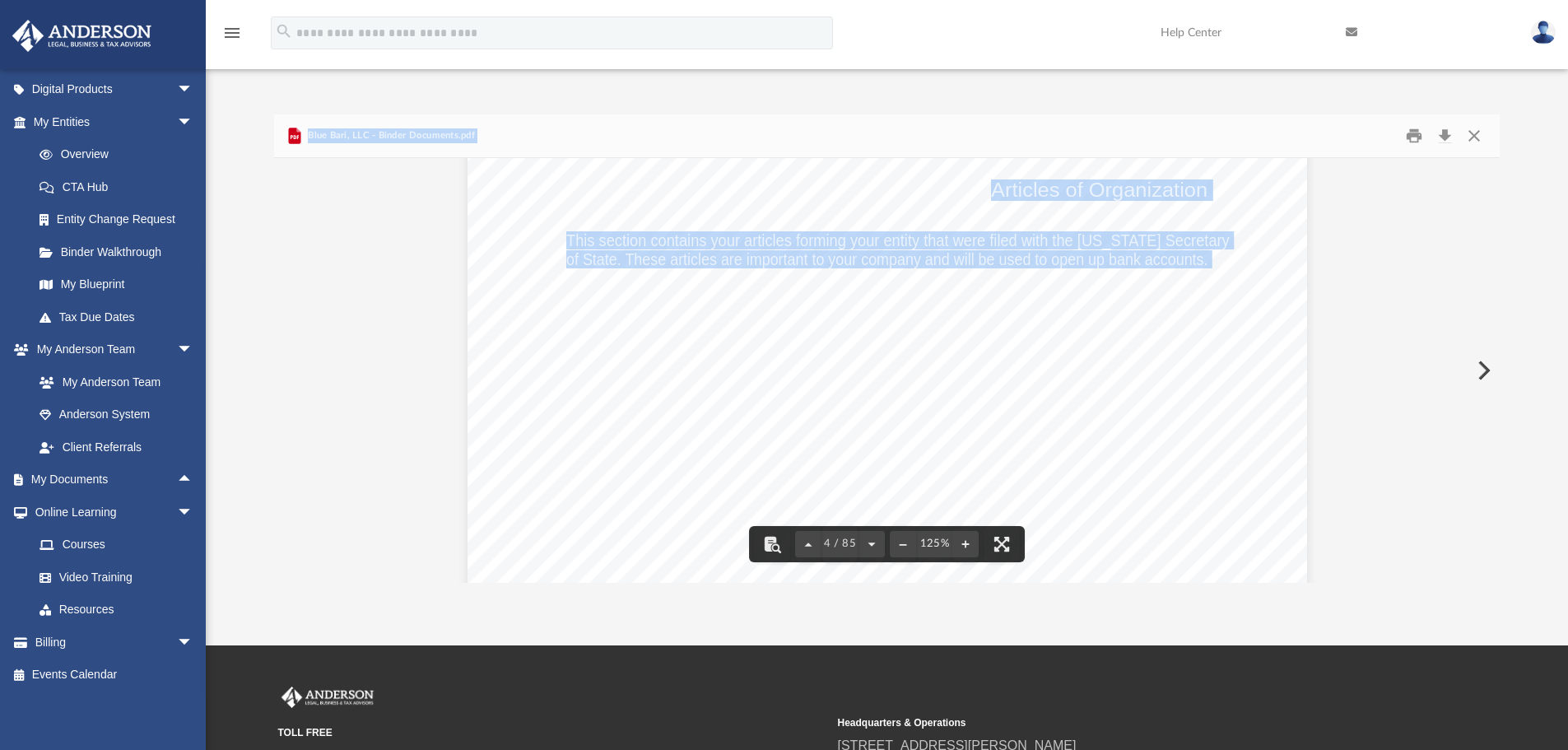
scroll to position [4776, 0]
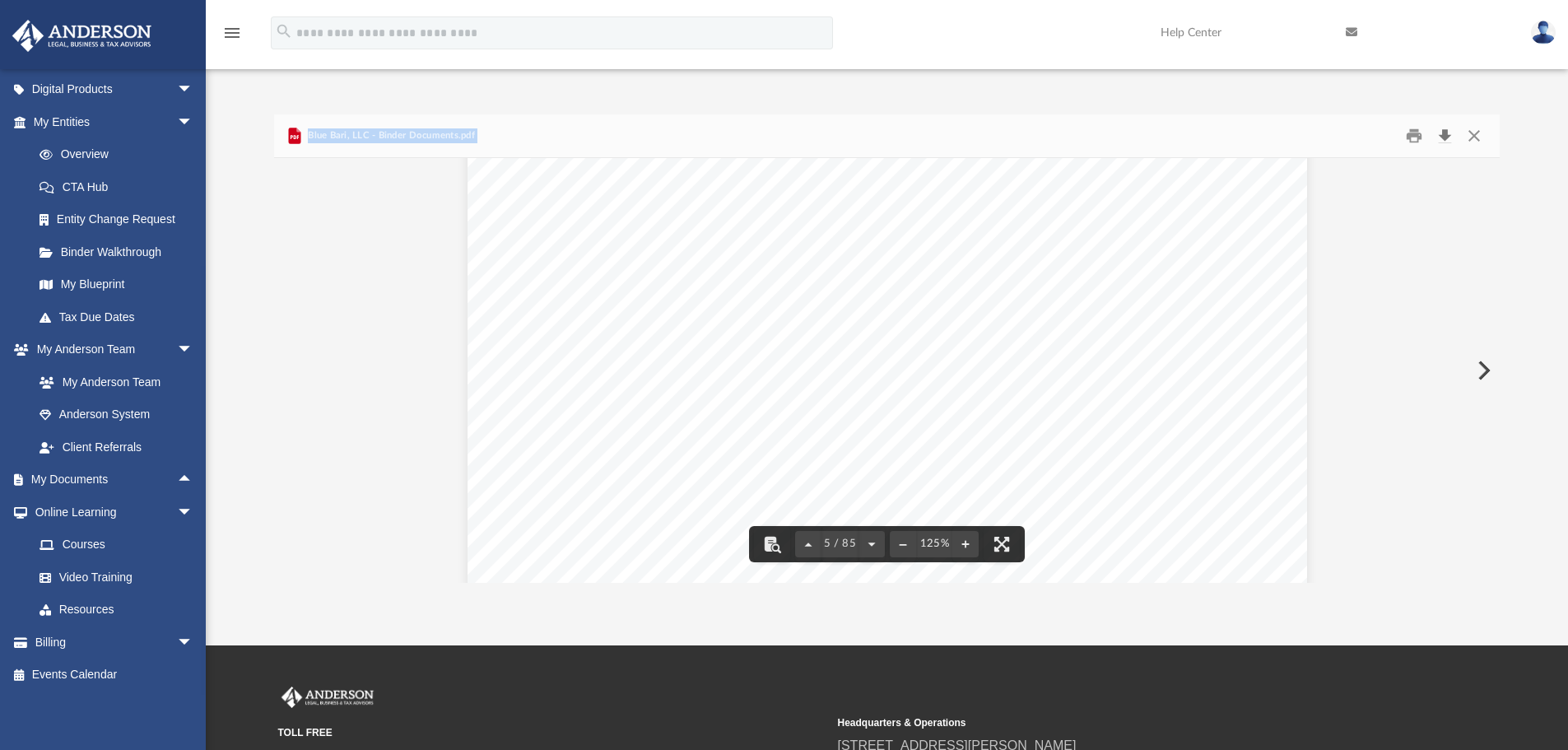
click at [1441, 133] on button "Download" at bounding box center [1444, 136] width 30 height 25
click at [1480, 134] on button "Close" at bounding box center [1474, 136] width 30 height 25
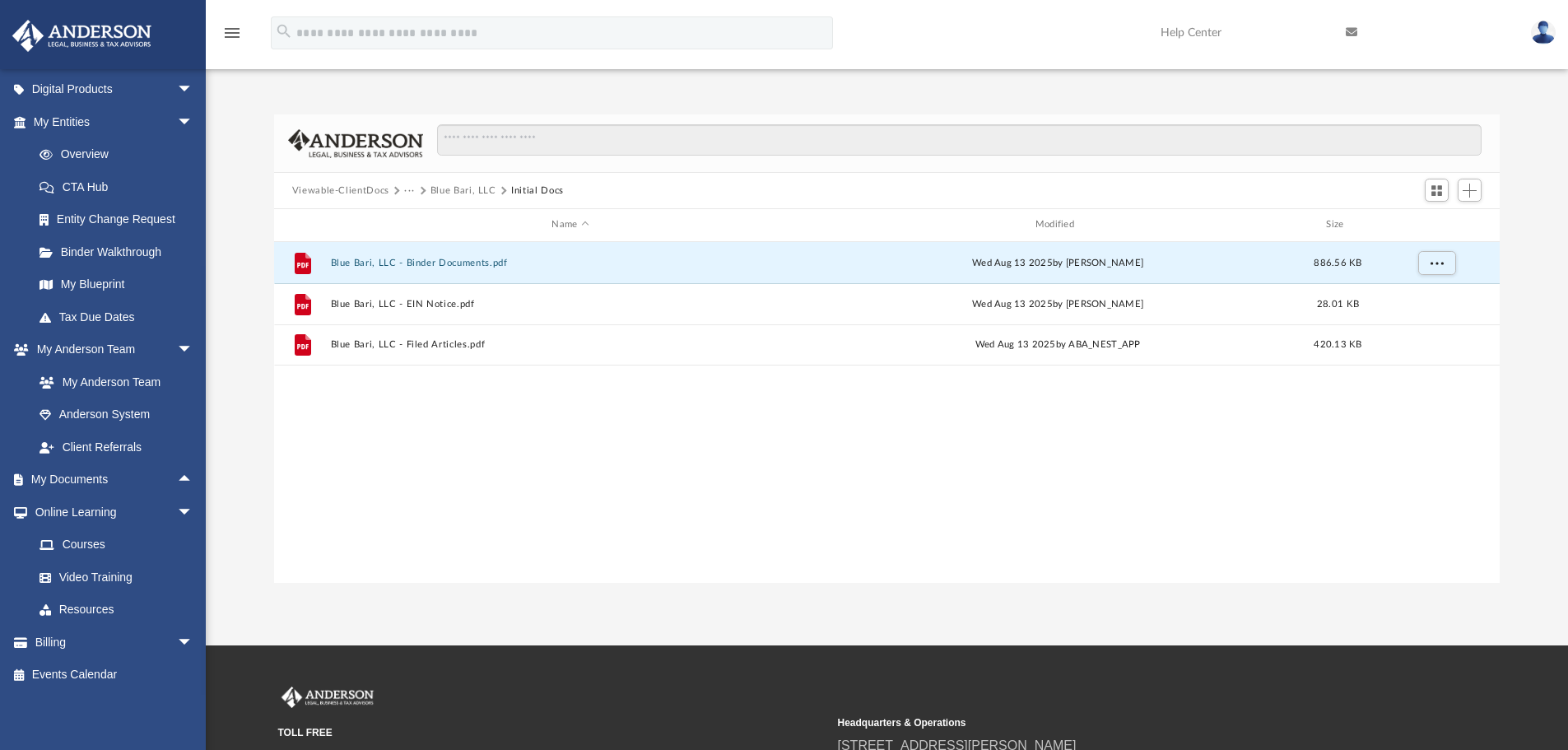
click at [352, 193] on button "Viewable-ClientDocs" at bounding box center [340, 191] width 97 height 15
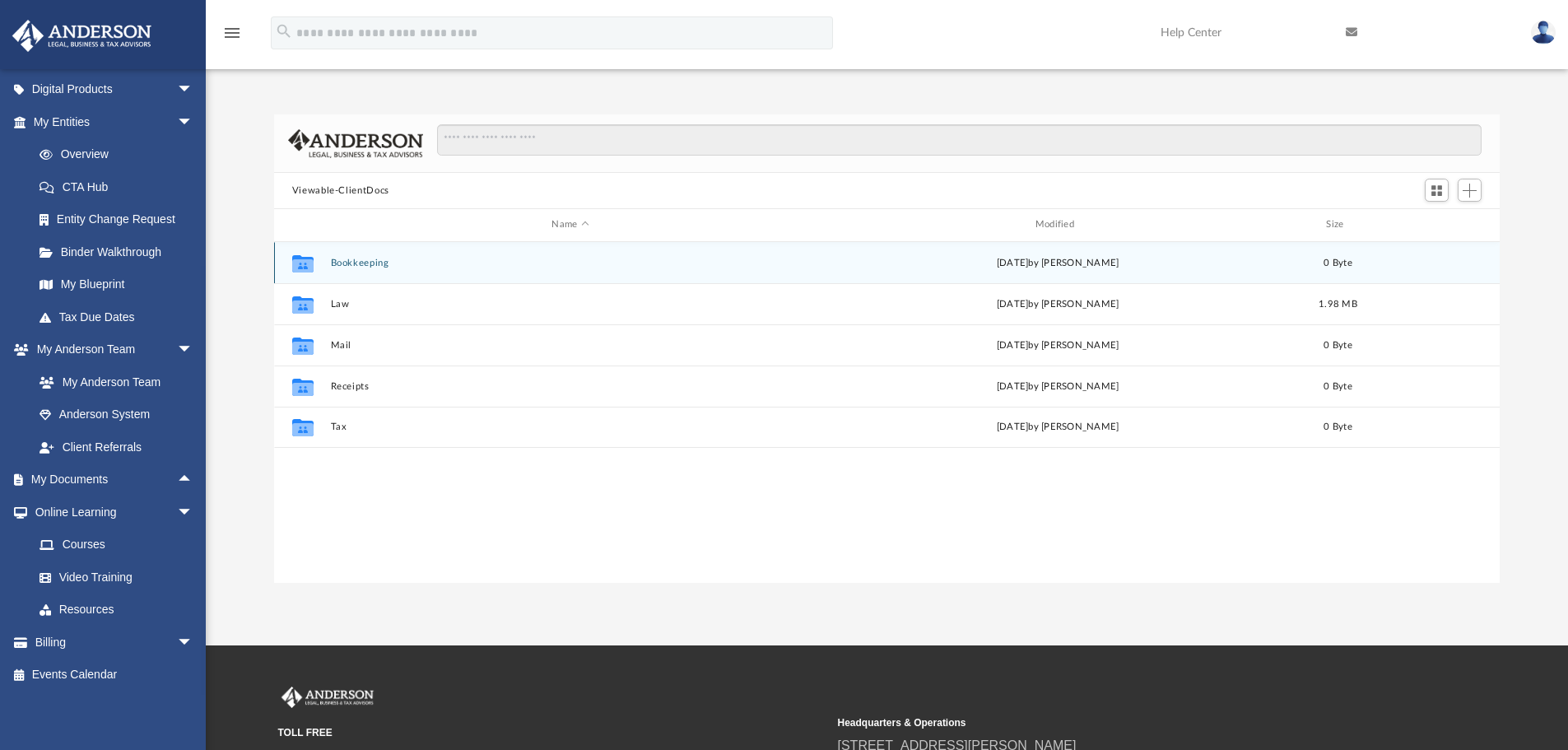
click at [354, 269] on button "Bookkeeping" at bounding box center [570, 263] width 480 height 11
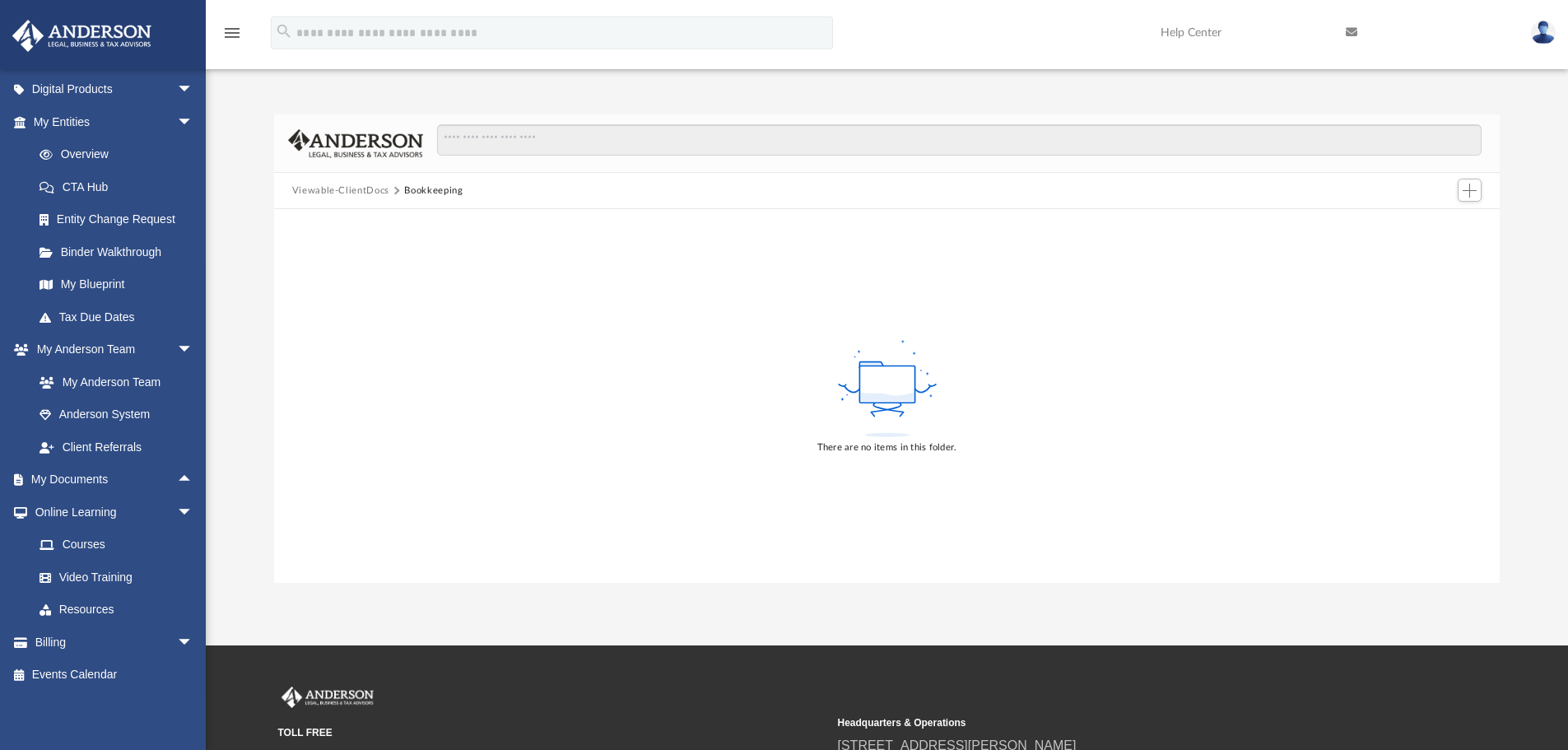
click at [365, 192] on button "Viewable-ClientDocs" at bounding box center [340, 191] width 97 height 15
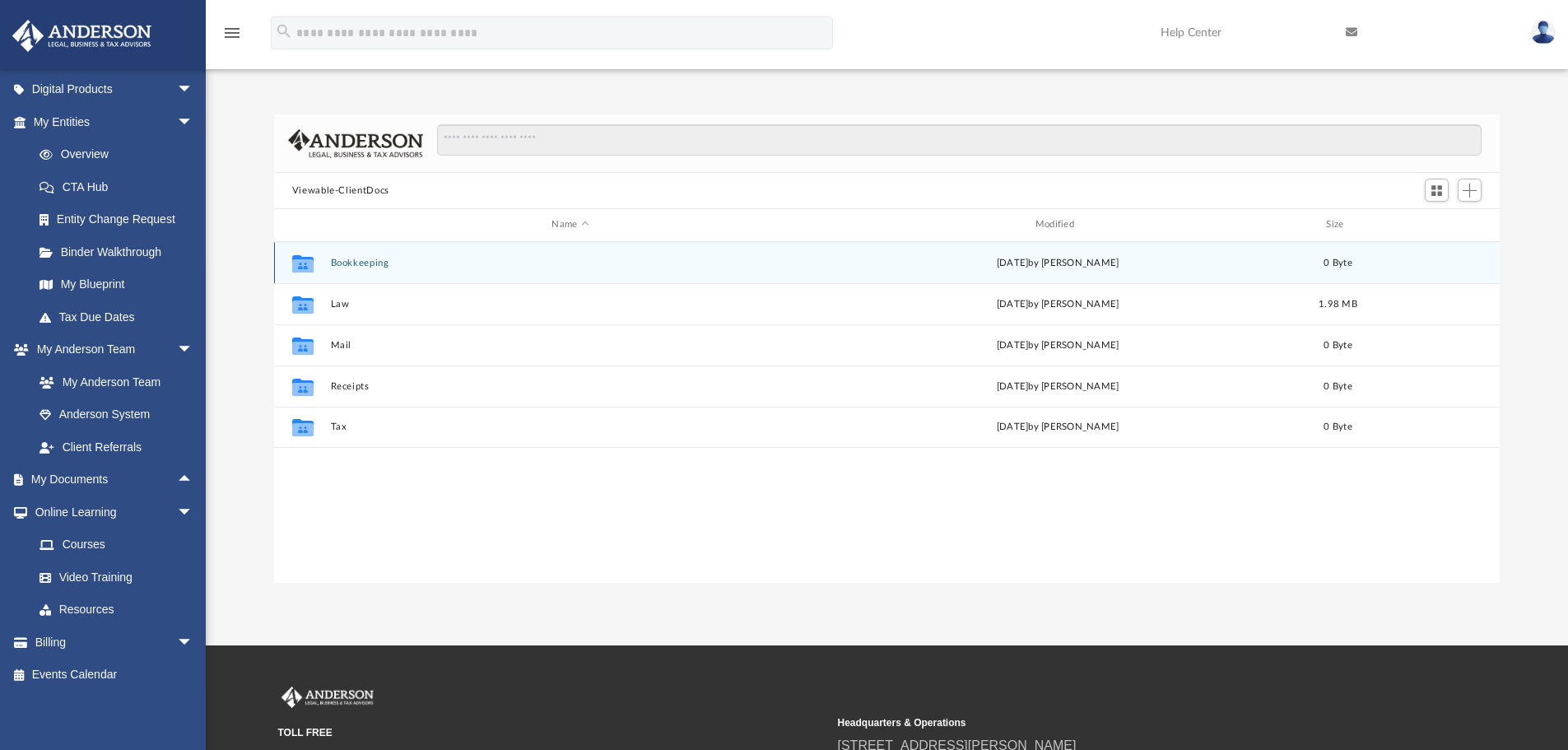
scroll to position [362, 1213]
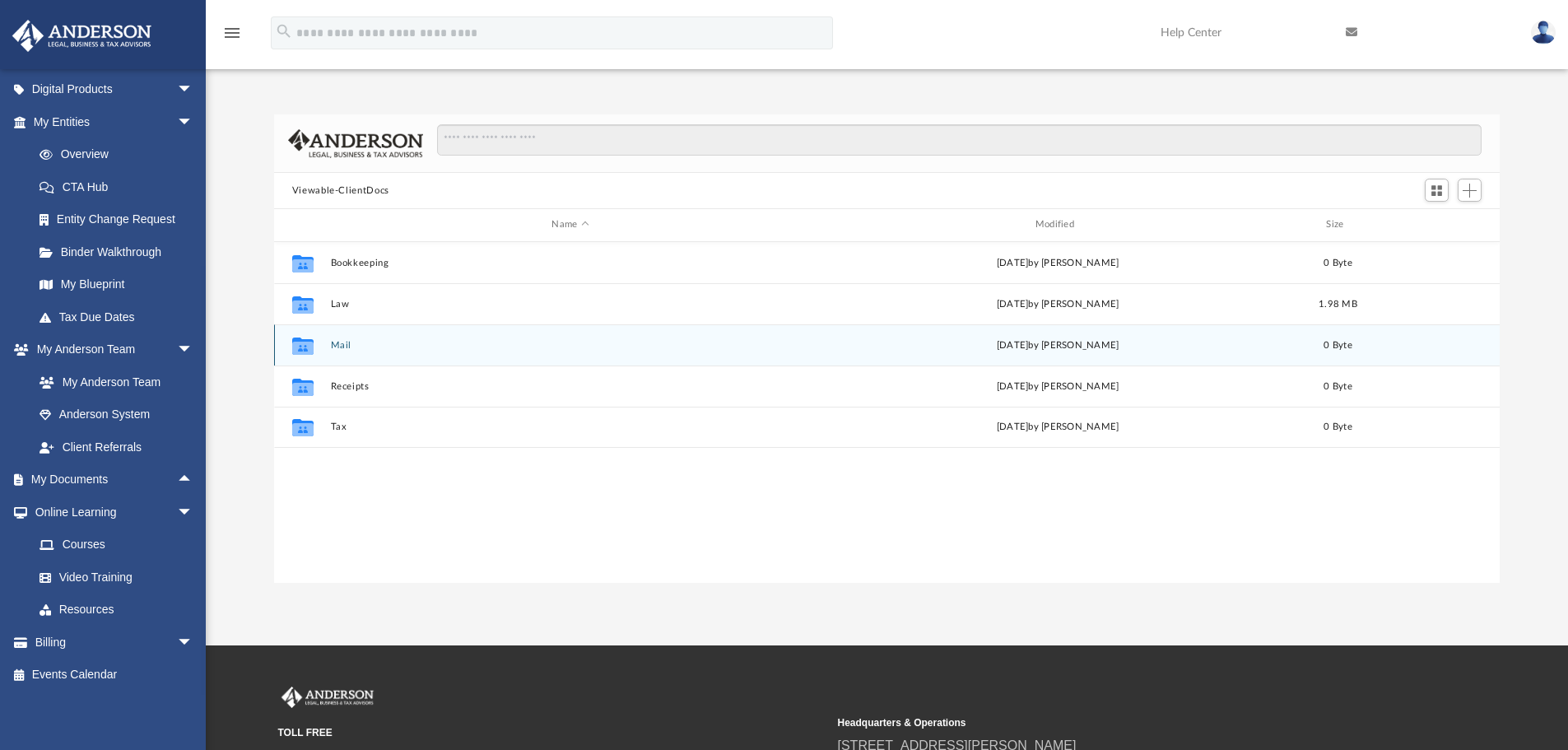
click at [327, 350] on div "Collaborated Folder Mail Tue Jul 29 2025 by Charles Rogler 0 Byte" at bounding box center [887, 344] width 1226 height 41
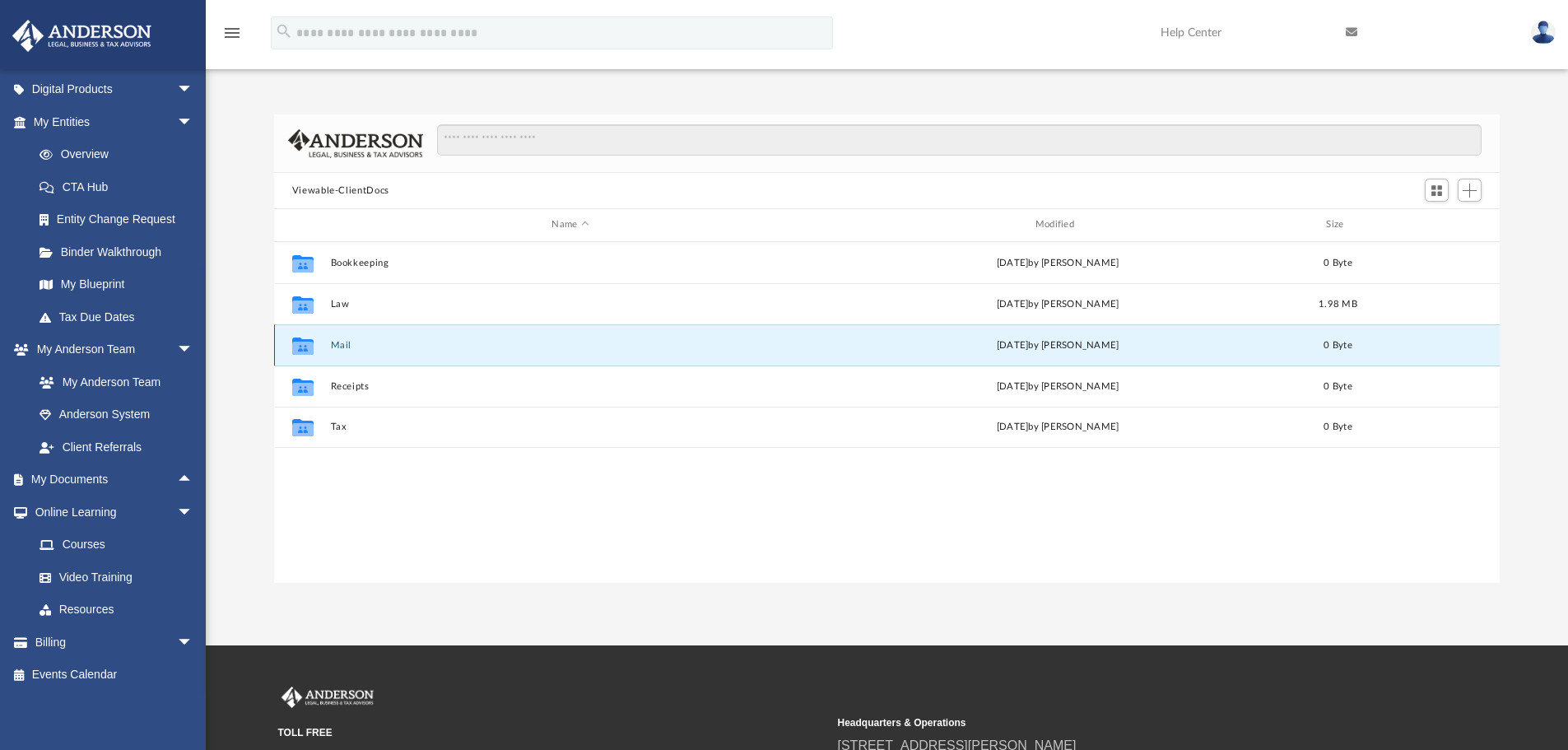
click at [333, 345] on button "Mail" at bounding box center [570, 346] width 480 height 11
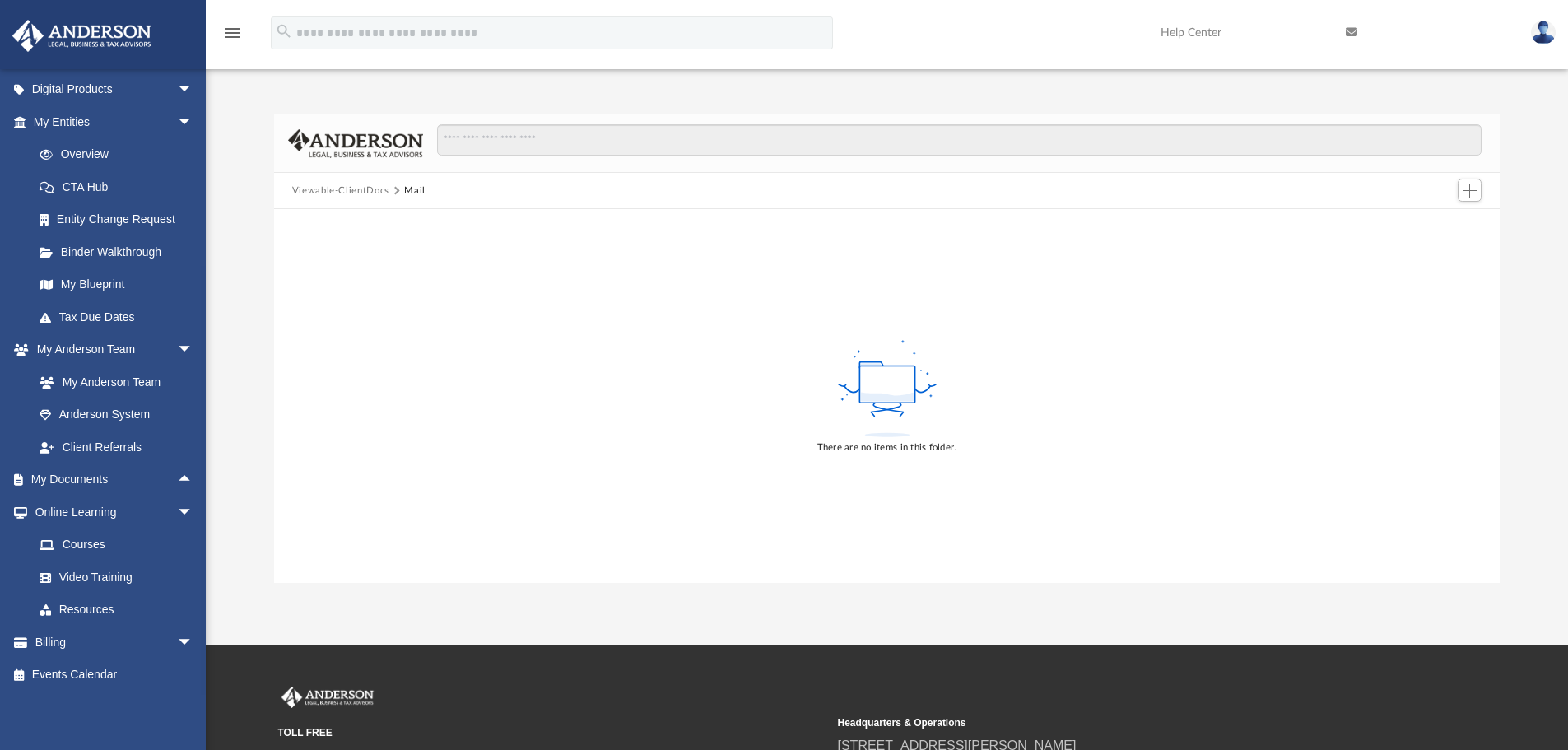
click at [360, 192] on button "Viewable-ClientDocs" at bounding box center [340, 191] width 97 height 15
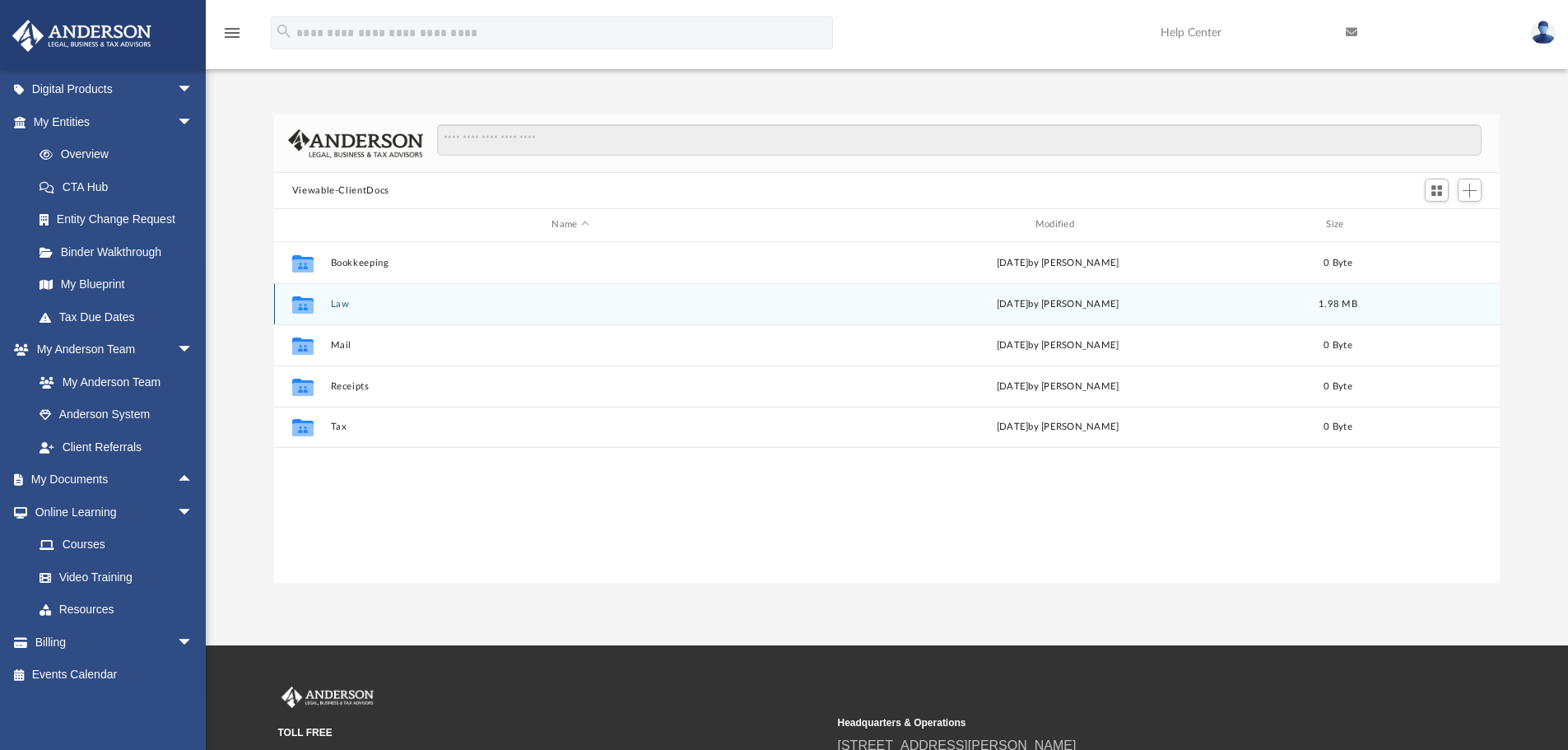
click at [1004, 305] on span "today" at bounding box center [1011, 303] width 32 height 9
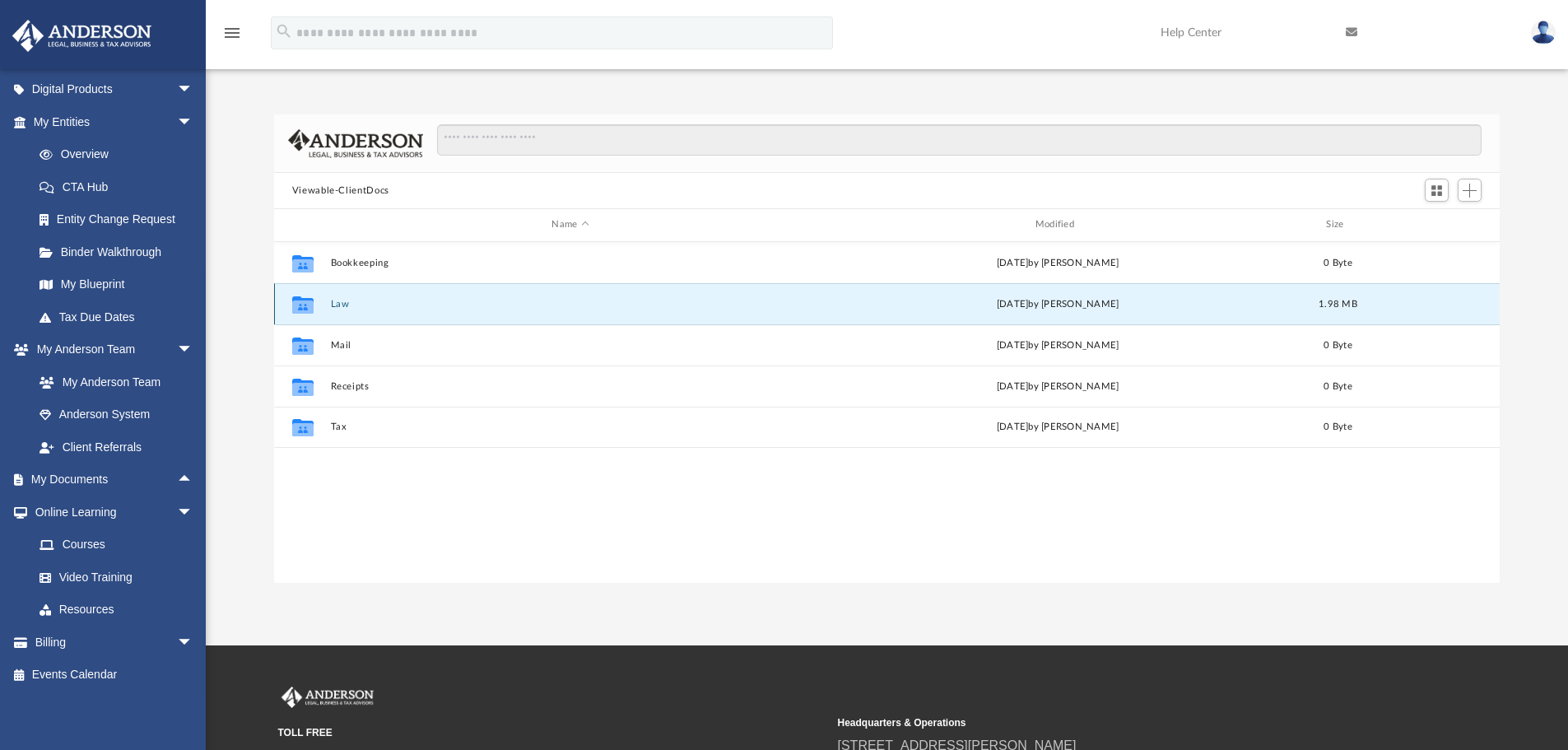
click at [348, 308] on button "Law" at bounding box center [570, 304] width 480 height 11
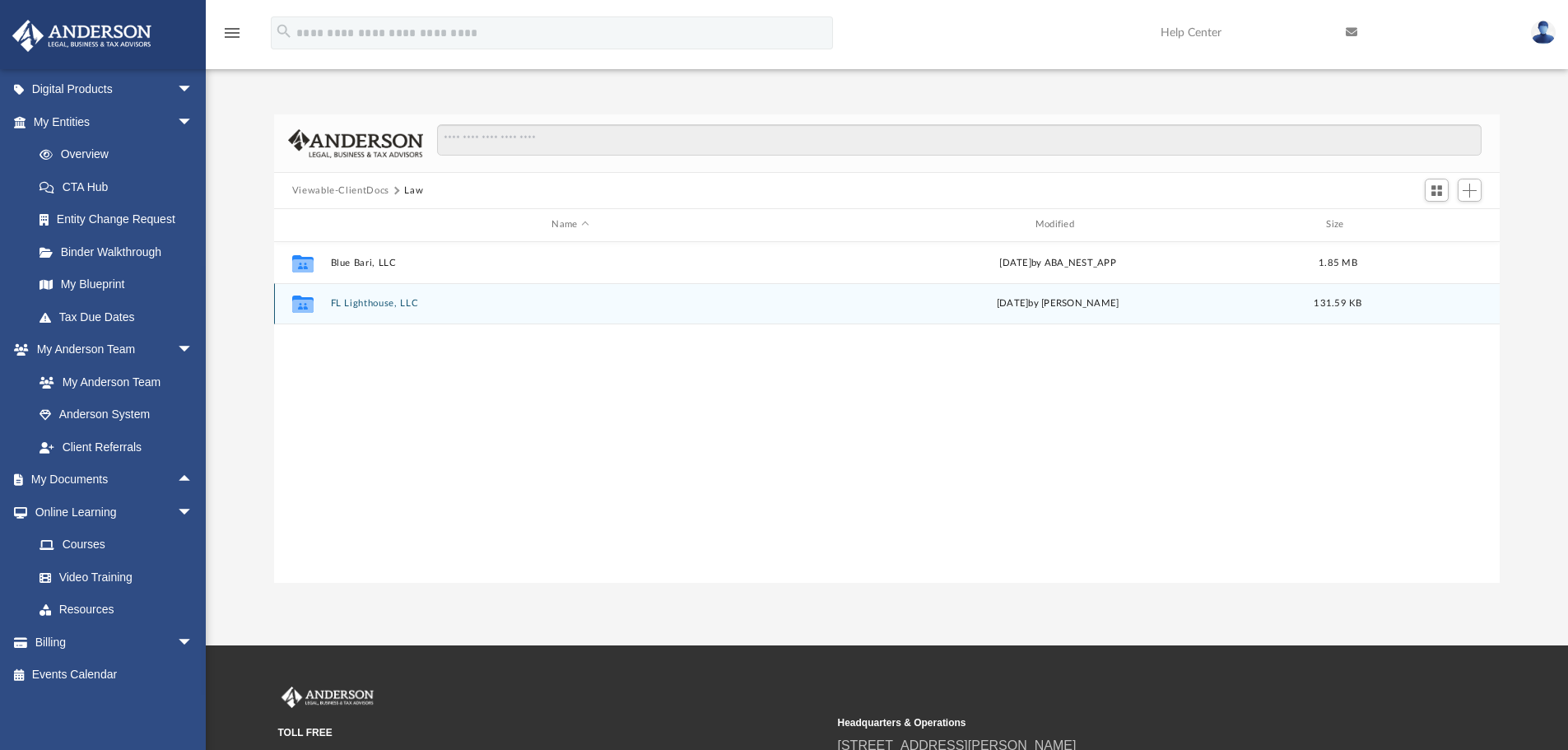
click at [356, 301] on button "FL Lighthouse, LLC" at bounding box center [570, 303] width 480 height 11
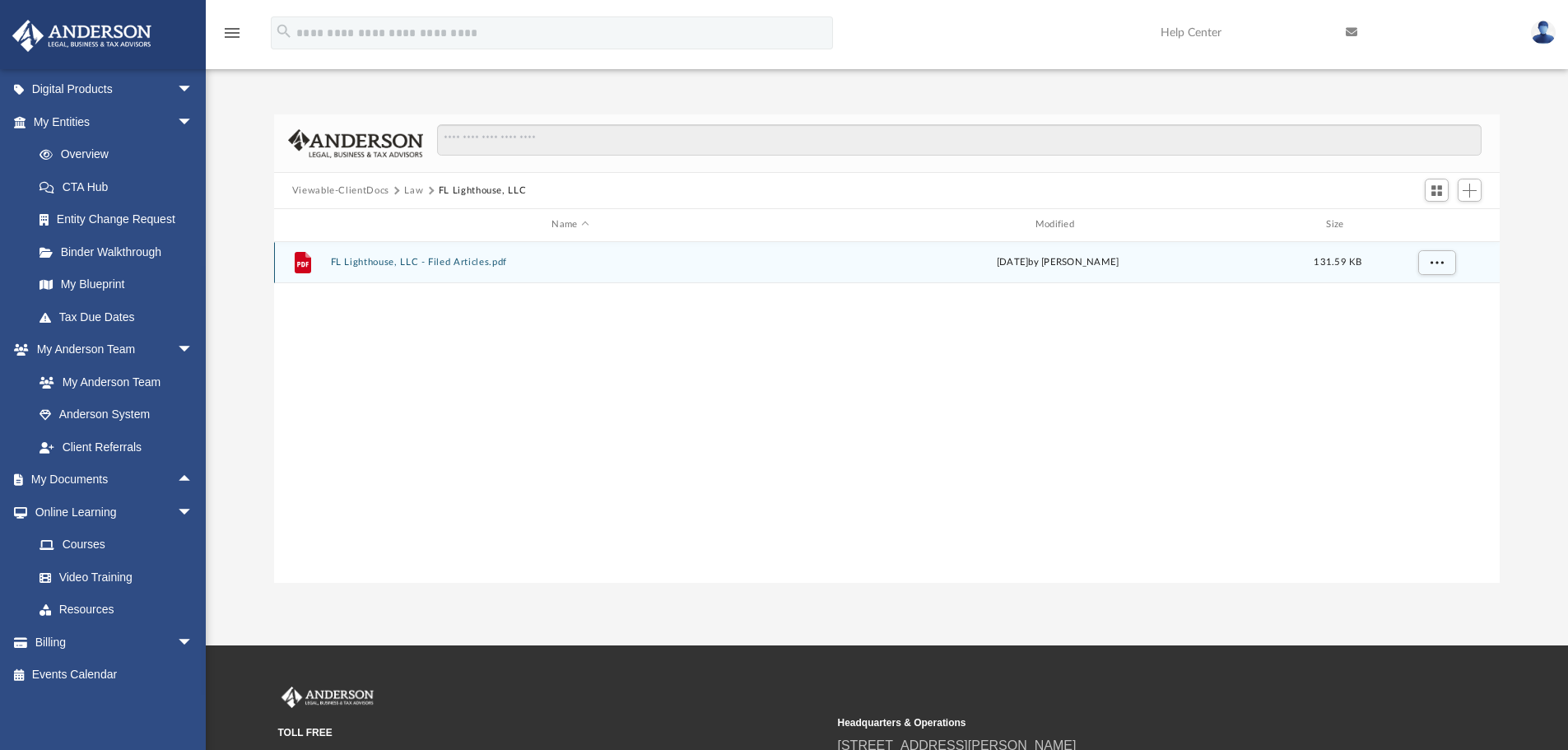
click at [455, 261] on button "FL Lighthouse, LLC - Filed Articles.pdf" at bounding box center [570, 262] width 480 height 11
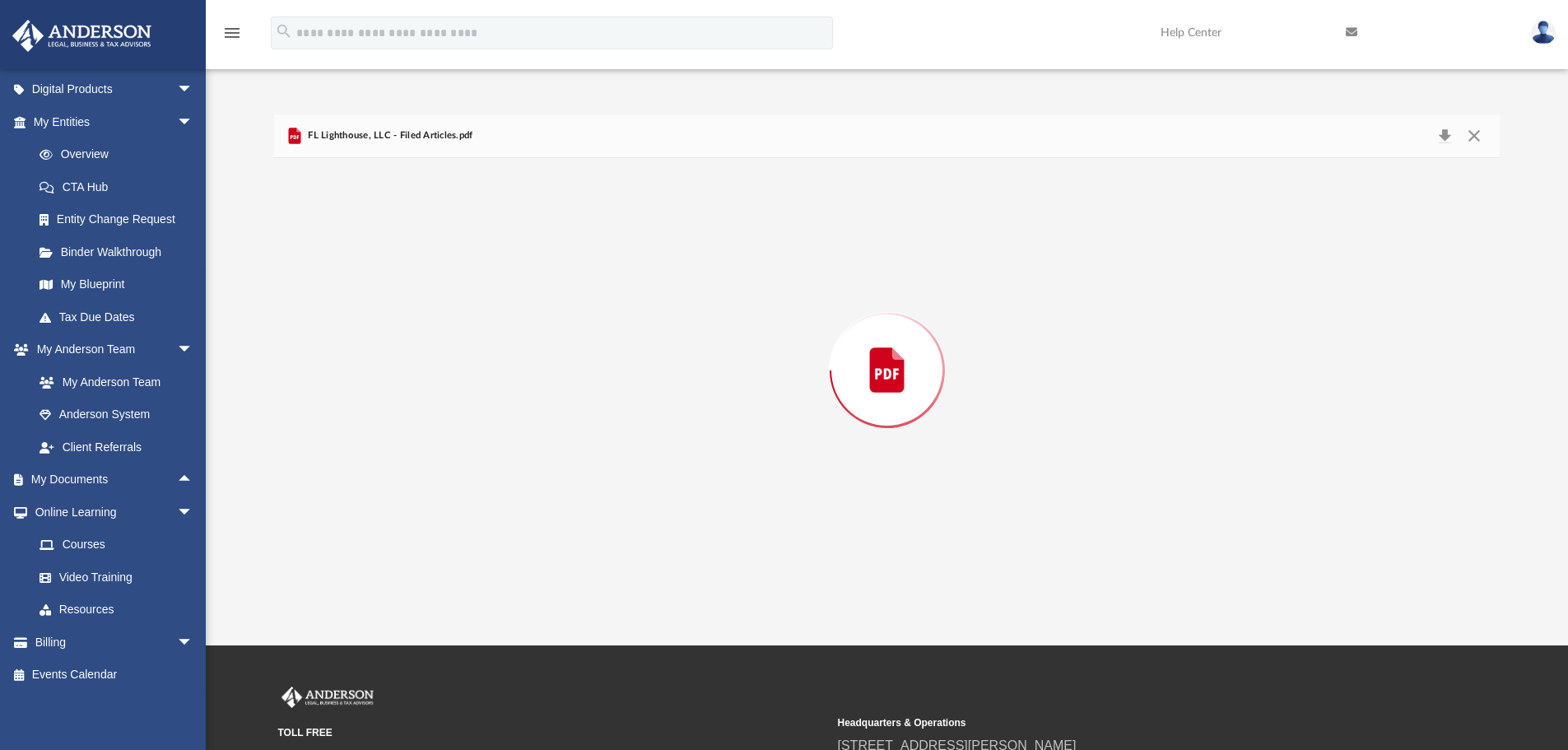
click at [455, 261] on div "Preview" at bounding box center [887, 370] width 1226 height 425
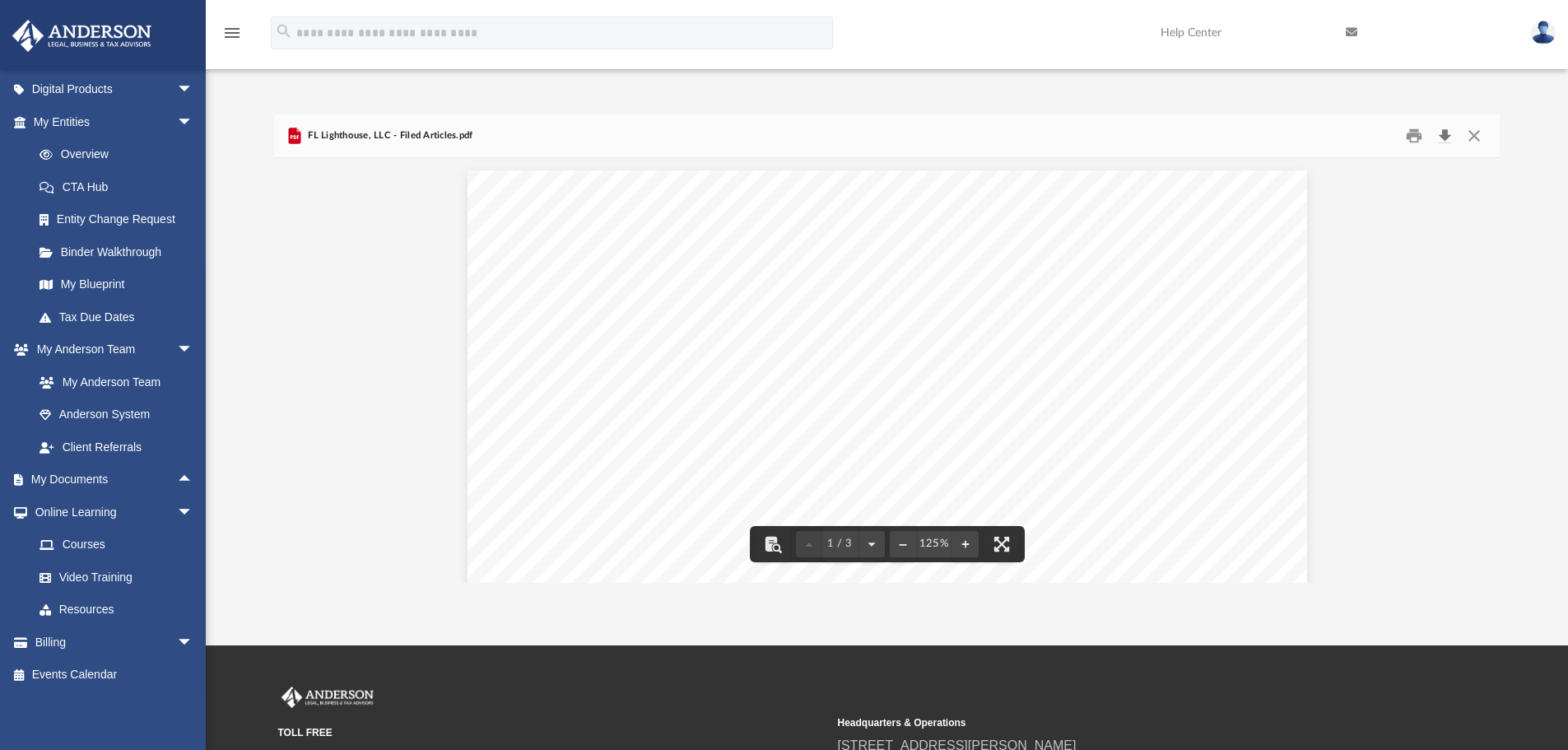
click at [1445, 133] on button "Download" at bounding box center [1444, 136] width 30 height 25
click at [1475, 140] on button "Close" at bounding box center [1474, 136] width 30 height 25
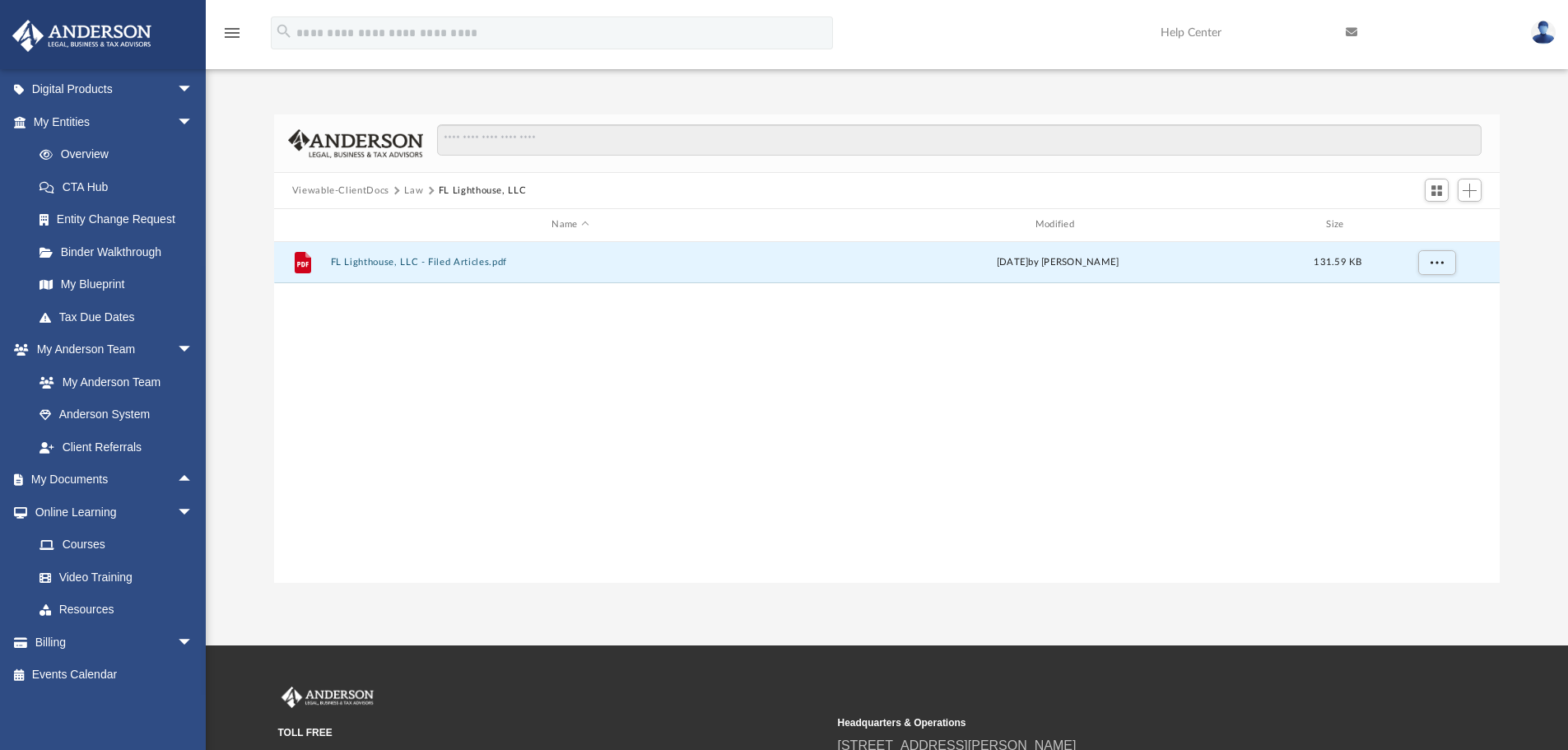
click at [329, 192] on button "Viewable-ClientDocs" at bounding box center [340, 191] width 97 height 15
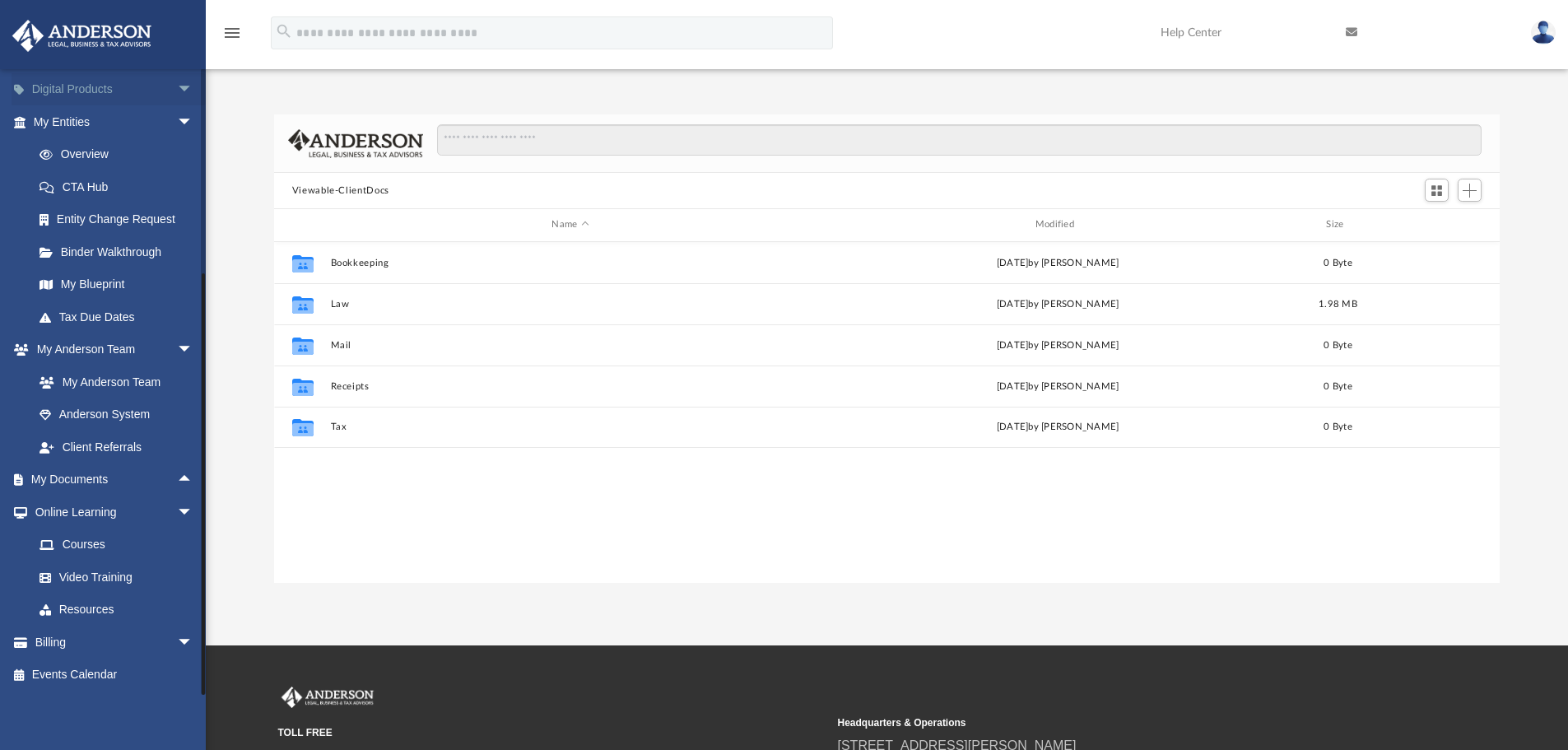
click at [74, 99] on link "Digital Products arrow_drop_down" at bounding box center [115, 90] width 207 height 33
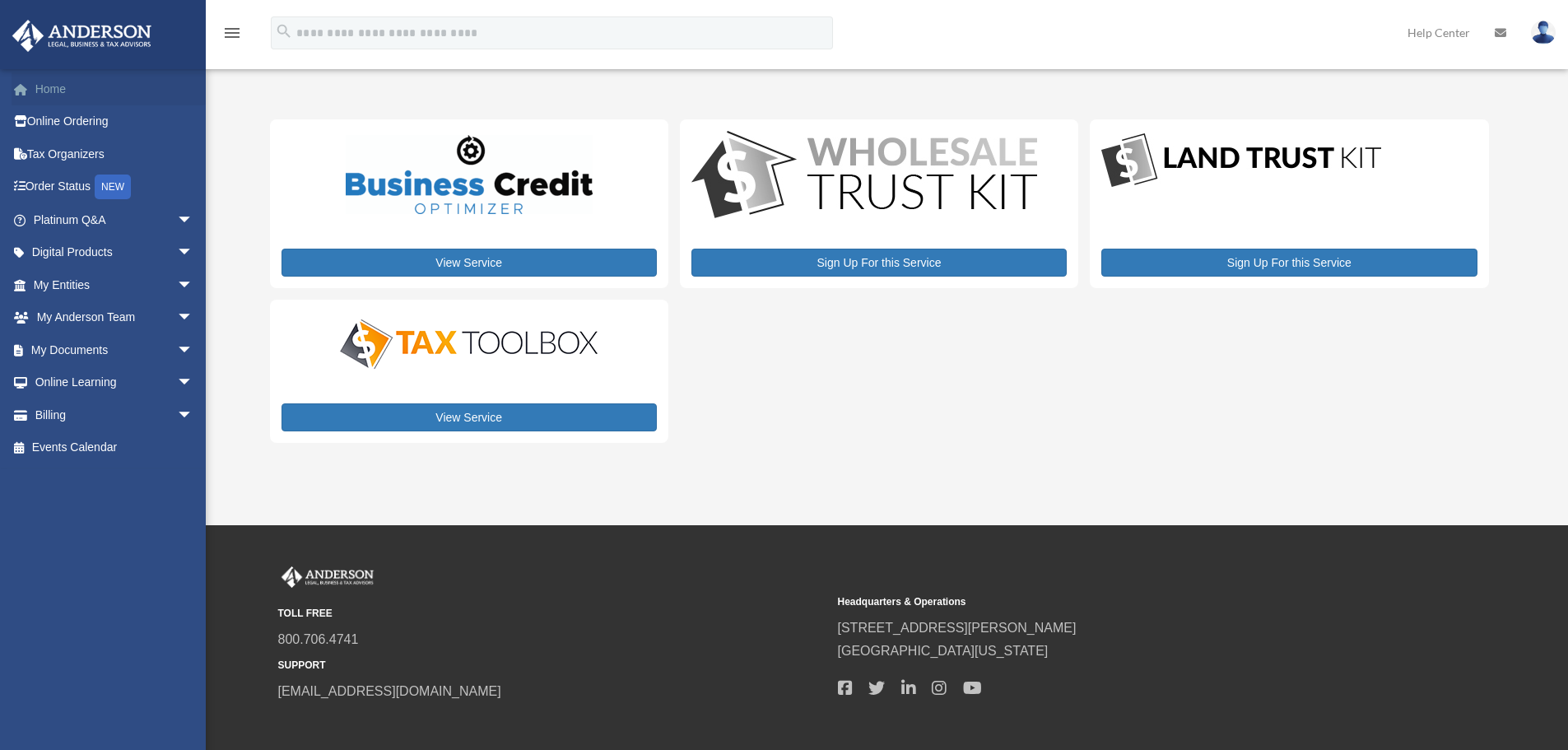
click at [46, 93] on link "Home" at bounding box center [115, 89] width 207 height 33
